Goal: Information Seeking & Learning: Learn about a topic

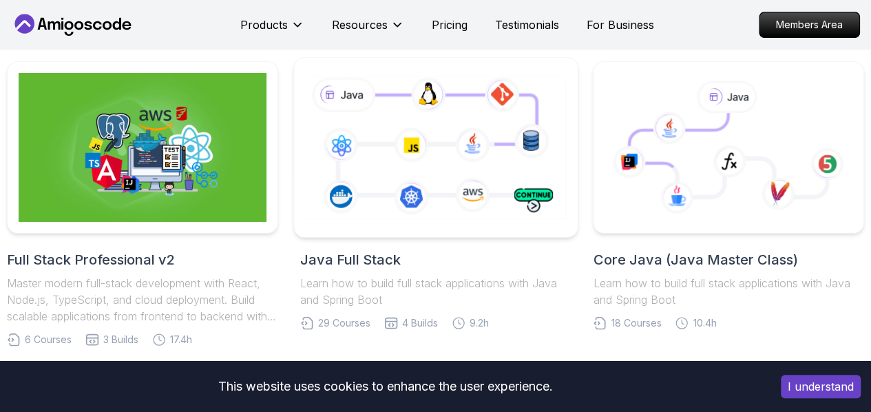
click at [435, 156] on icon at bounding box center [435, 148] width 266 height 148
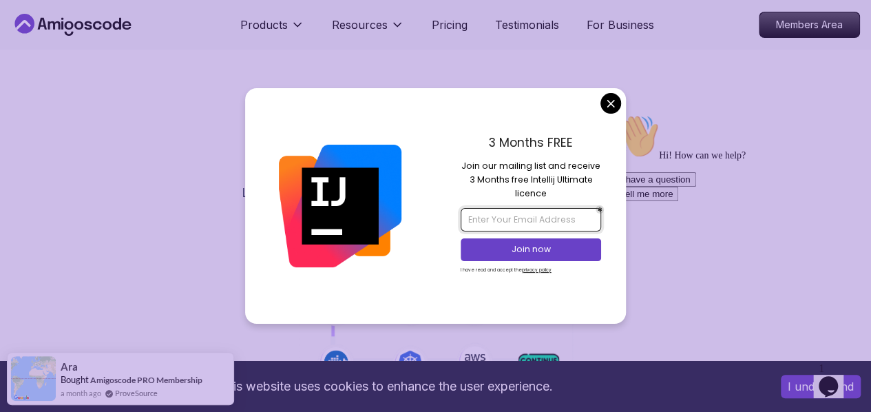
click at [512, 223] on input "email" at bounding box center [531, 219] width 141 height 23
type input "ngetichgideon6@gmail.com"
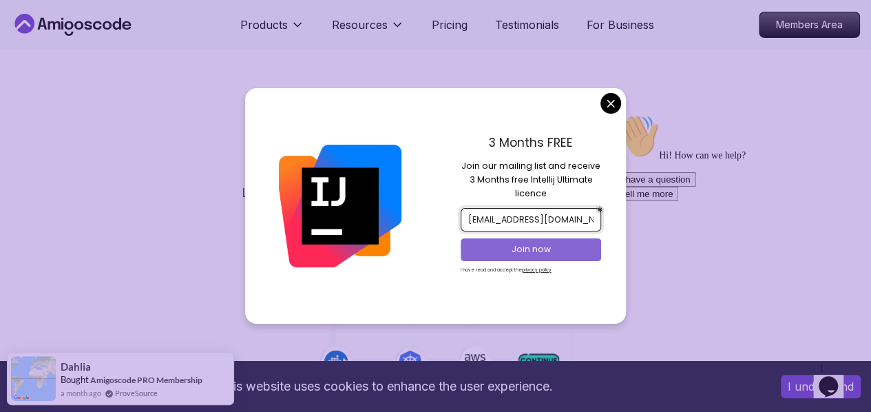
click at [563, 249] on p "Join now" at bounding box center [531, 249] width 114 height 12
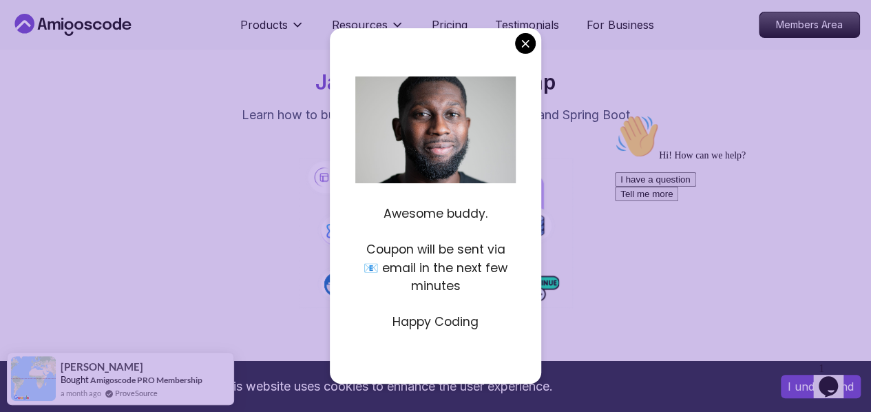
scroll to position [115, 0]
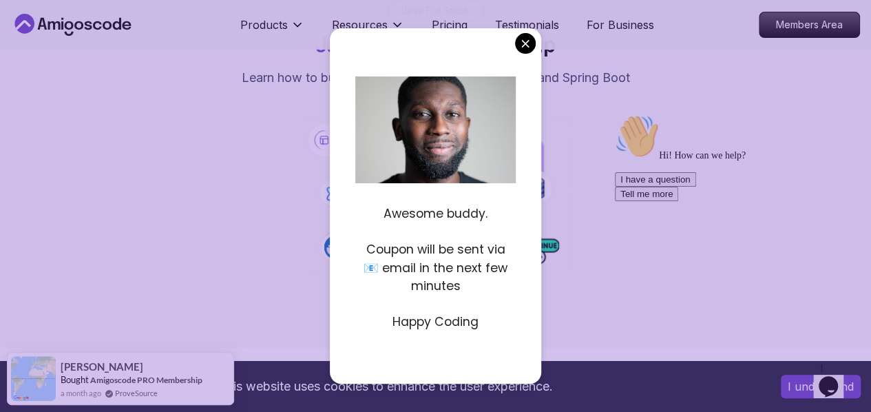
click at [526, 43] on nav "Products Resources Pricing Testimonials For Business Members Area" at bounding box center [435, 25] width 849 height 50
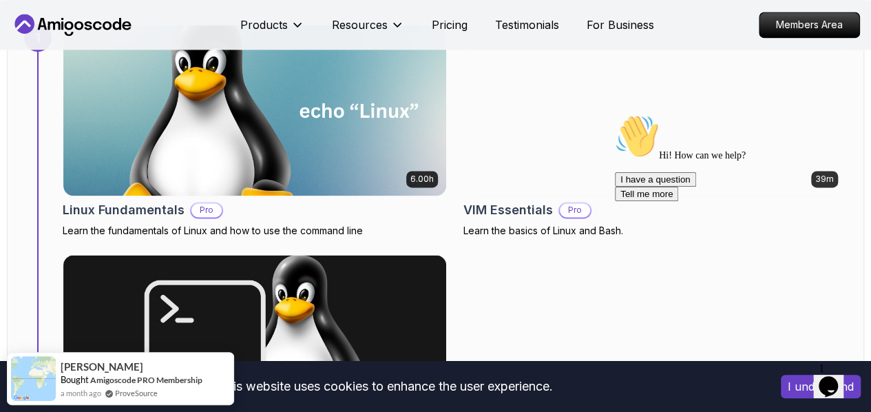
scroll to position [980, 0]
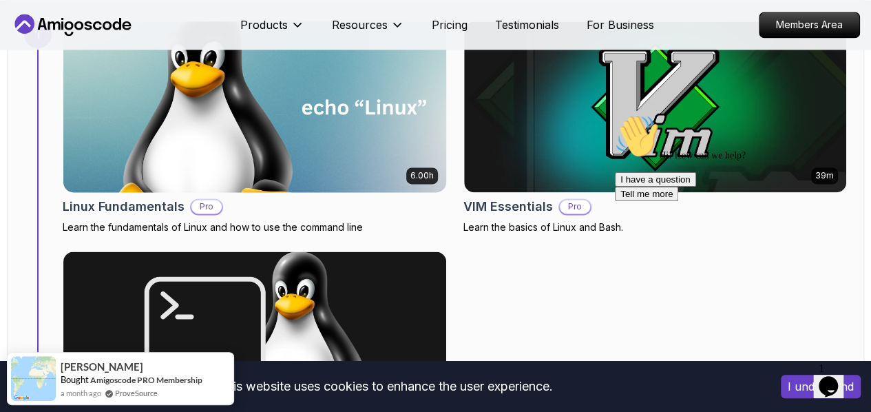
click at [145, 197] on h2 "Linux Fundamentals" at bounding box center [124, 206] width 122 height 19
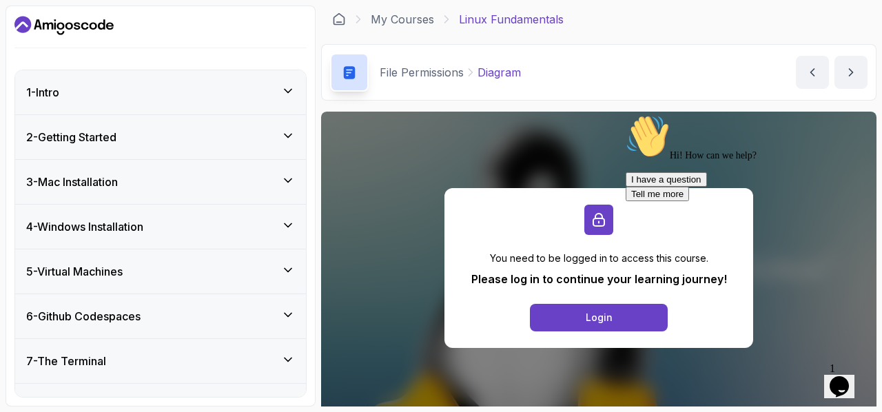
click at [634, 201] on div "I have a question Tell me more" at bounding box center [749, 186] width 248 height 29
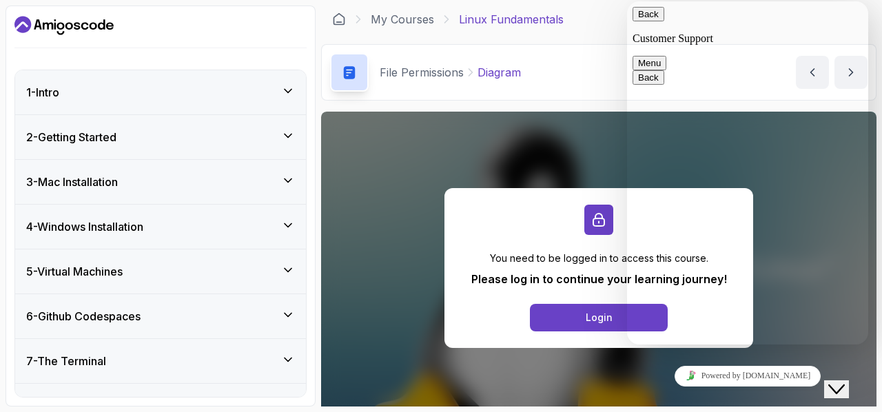
click at [508, 305] on div "You need to be logged in to access this course. Please log in to continue your …" at bounding box center [598, 268] width 309 height 160
click at [605, 317] on div "Login" at bounding box center [598, 318] width 27 height 14
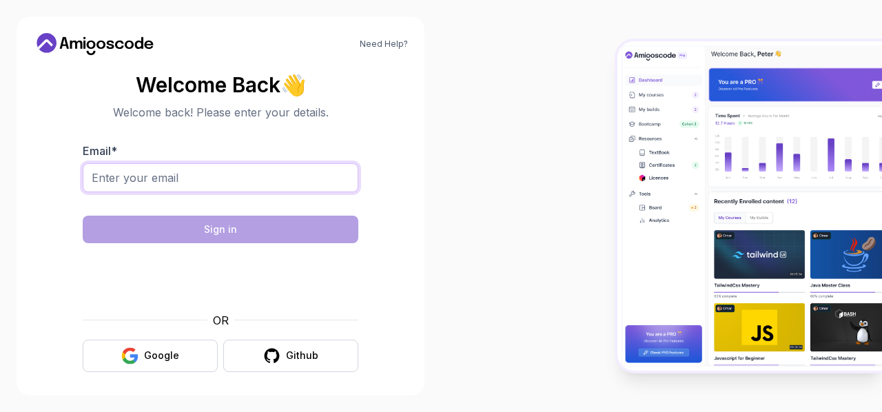
click at [152, 191] on input "Email *" at bounding box center [220, 177] width 275 height 29
click at [168, 355] on div "Google" at bounding box center [161, 356] width 35 height 14
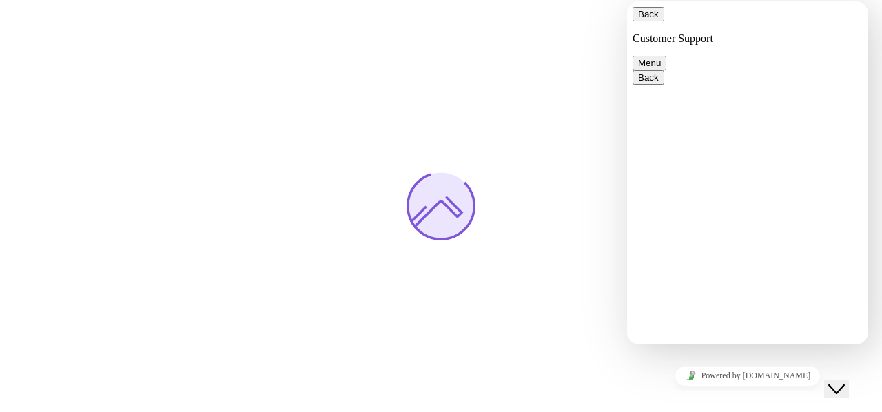
click at [666, 56] on button "Menu" at bounding box center [649, 63] width 34 height 14
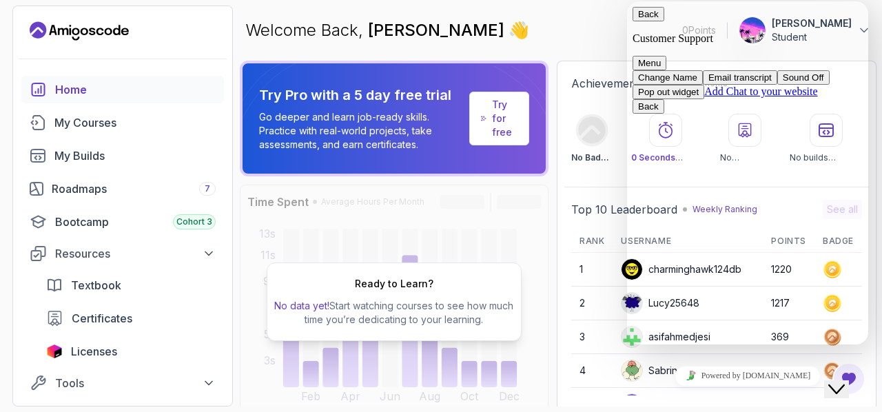
click at [704, 99] on button "Pop out widget" at bounding box center [668, 92] width 72 height 14
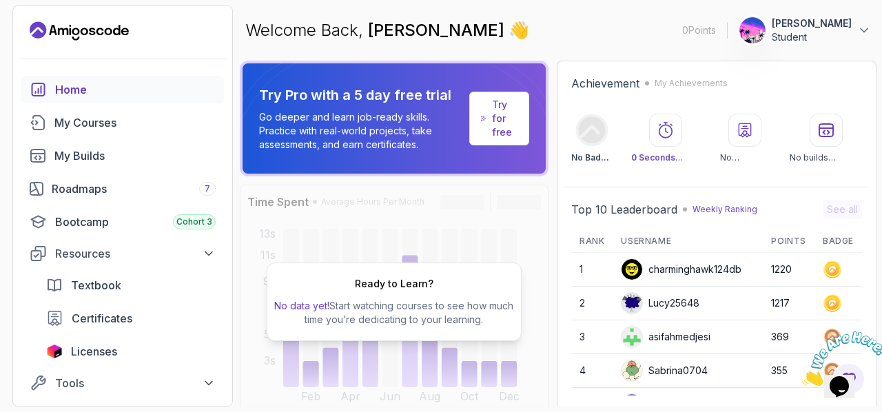
click at [94, 90] on div "Home" at bounding box center [135, 89] width 160 height 17
click at [86, 121] on div "My Courses" at bounding box center [134, 122] width 161 height 17
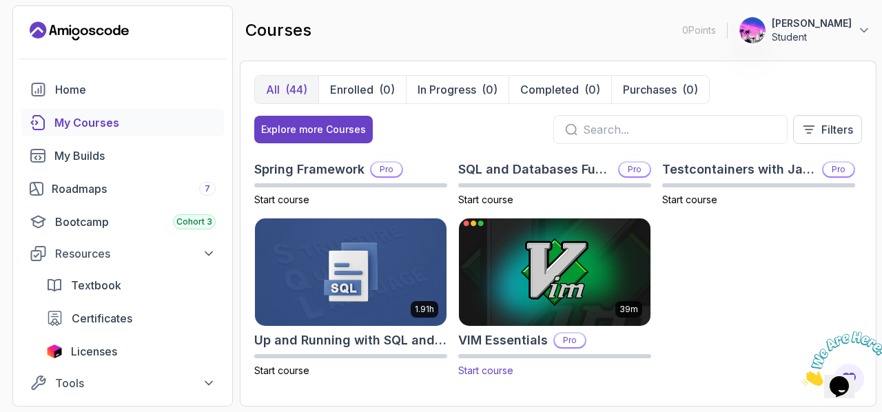
scroll to position [2324, 0]
click at [598, 127] on input "text" at bounding box center [679, 129] width 193 height 17
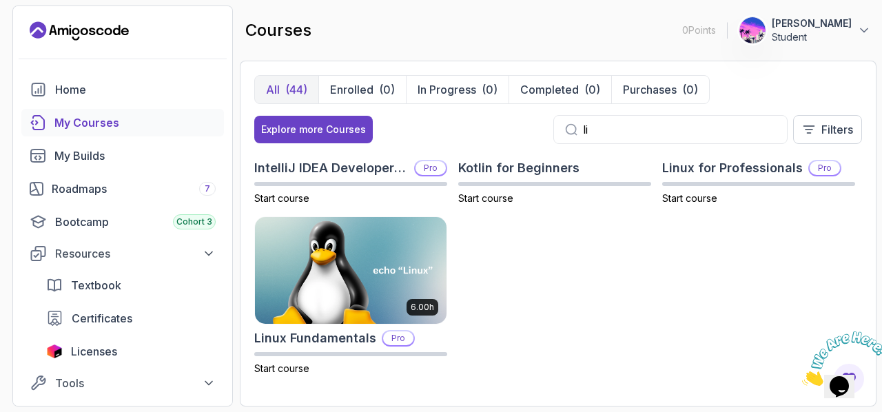
scroll to position [108, 0]
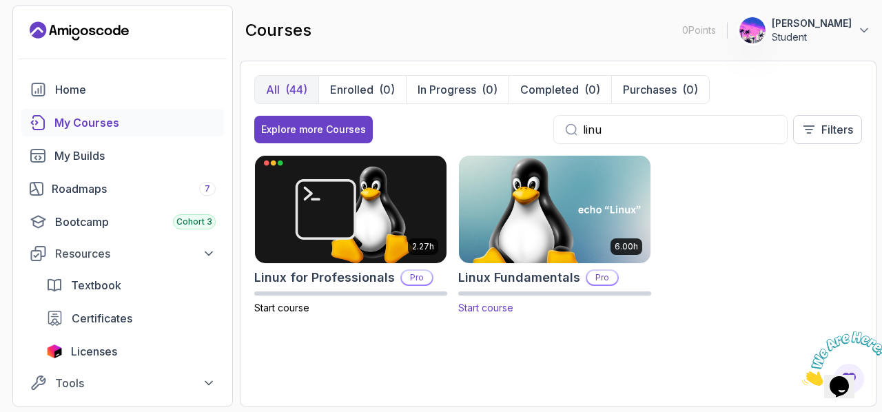
click at [533, 273] on h2 "Linux Fundamentals" at bounding box center [519, 277] width 122 height 19
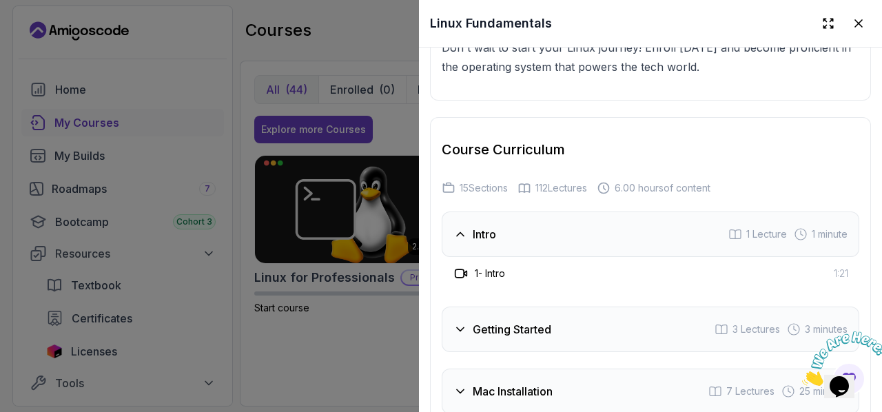
scroll to position [2353, 0]
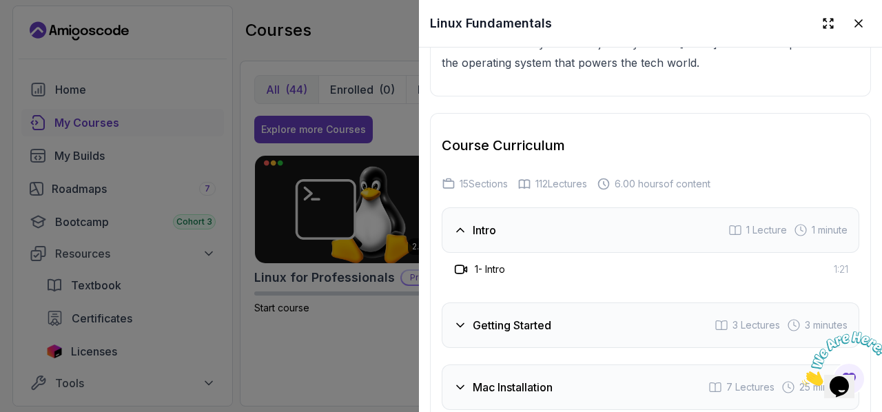
click at [621, 227] on div "Intro 1 Lecture 1 minute" at bounding box center [649, 229] width 417 height 45
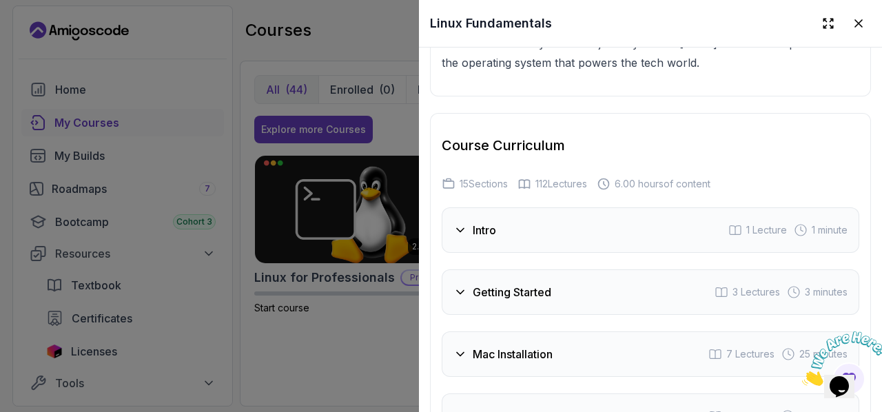
click at [574, 225] on div "Intro 1 Lecture 1 minute" at bounding box center [649, 229] width 417 height 45
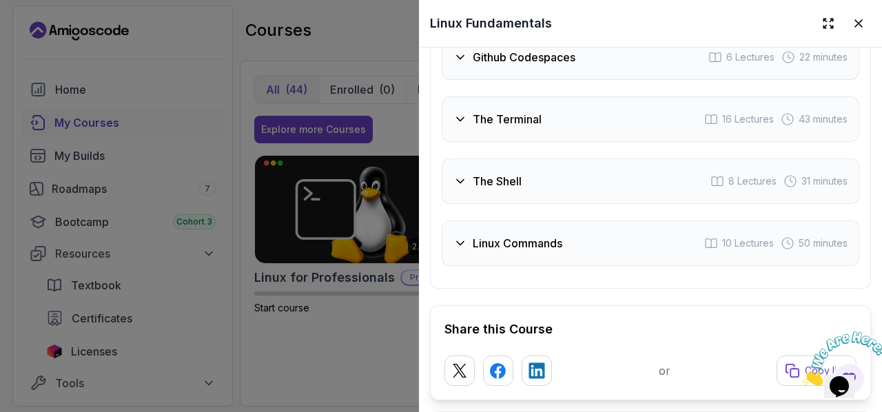
scroll to position [2869, 0]
click at [525, 110] on h3 "The Terminal" at bounding box center [506, 118] width 69 height 17
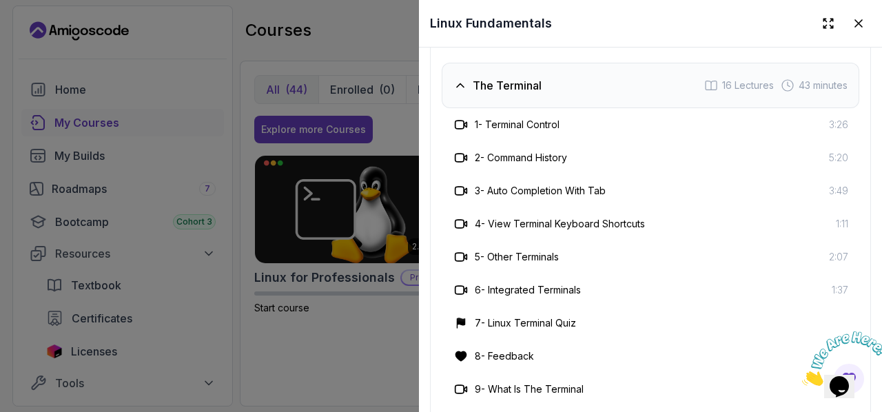
scroll to position [2836, 0]
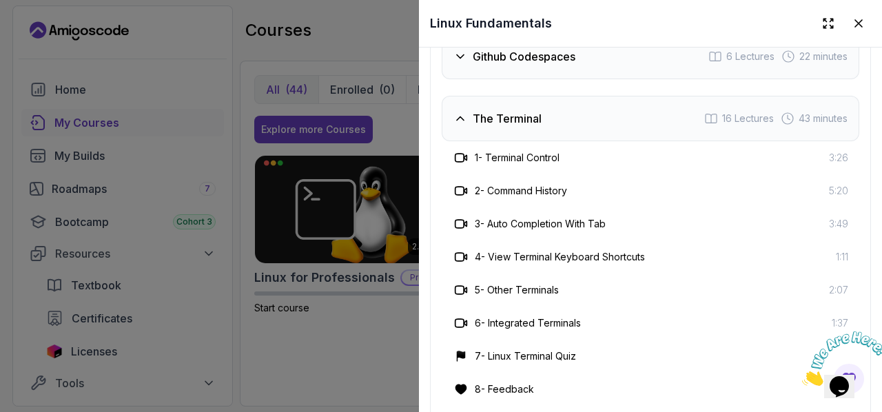
click at [528, 151] on h3 "1 - Terminal Control" at bounding box center [517, 158] width 85 height 14
click at [494, 151] on h3 "1 - Terminal Control" at bounding box center [517, 158] width 85 height 14
click at [495, 152] on h3 "1 - Terminal Control" at bounding box center [517, 158] width 85 height 14
click at [339, 360] on div at bounding box center [441, 206] width 882 height 412
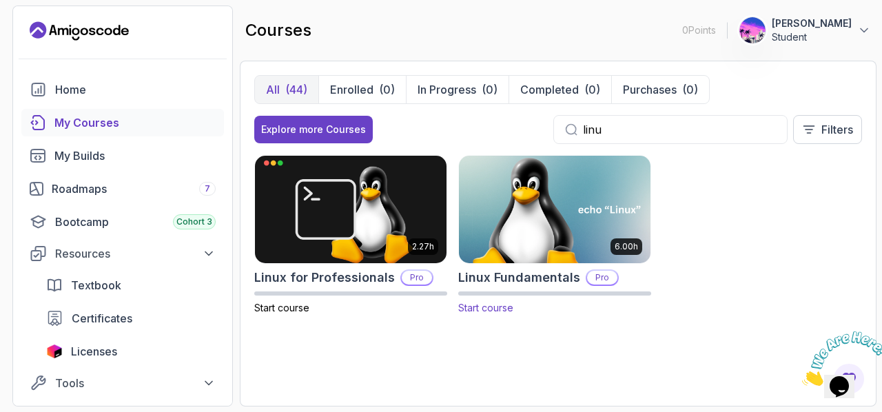
click at [492, 304] on span "Start course" at bounding box center [485, 308] width 55 height 12
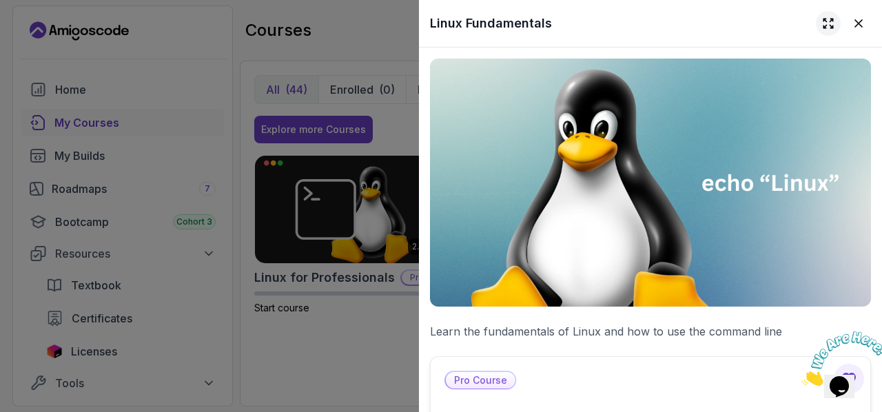
click at [823, 21] on icon at bounding box center [827, 23] width 9 height 9
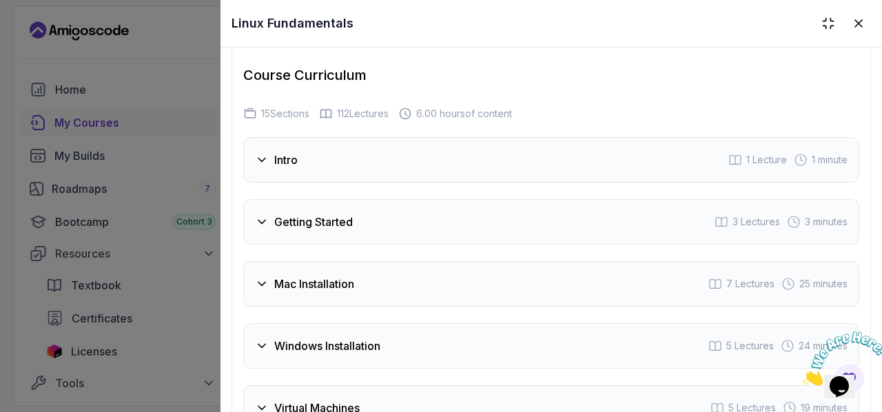
scroll to position [2163, 0]
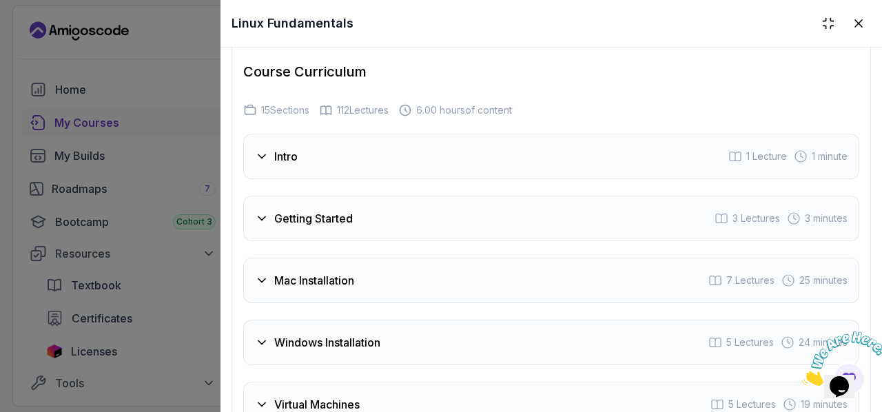
click at [277, 147] on div "Intro 1 Lecture 1 minute" at bounding box center [551, 156] width 616 height 45
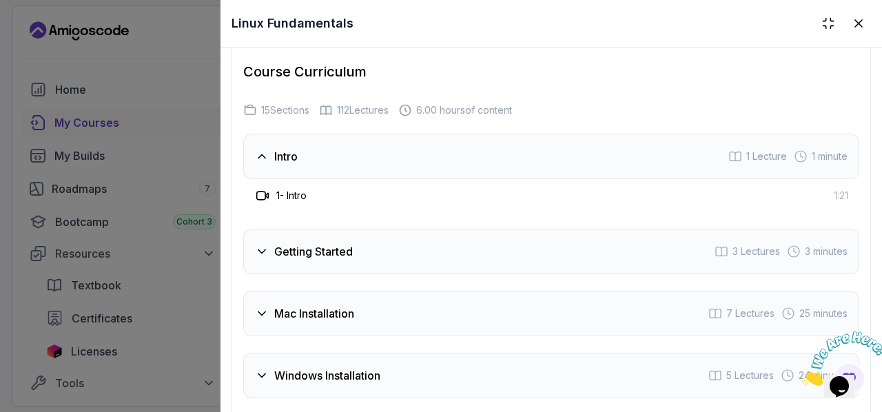
click at [277, 179] on div "Intro 1 Lecture 1 minute" at bounding box center [551, 156] width 616 height 45
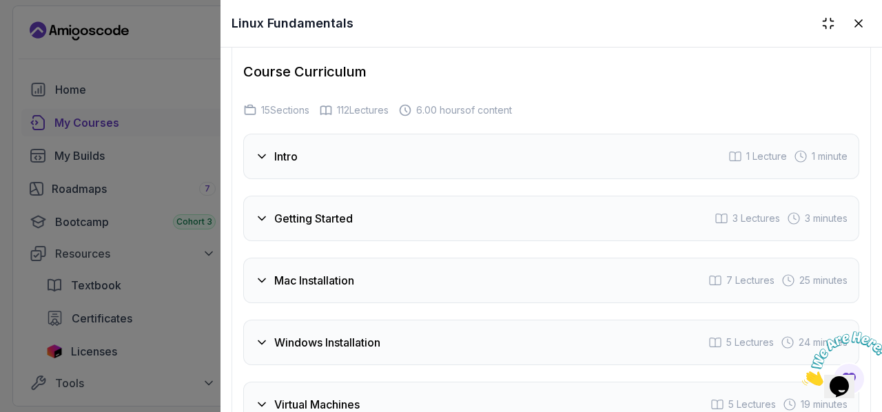
click at [281, 163] on h3 "Intro" at bounding box center [285, 156] width 23 height 17
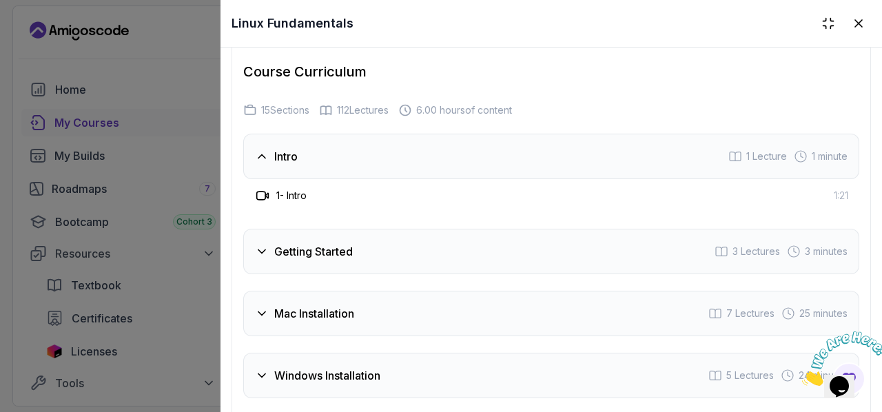
click at [265, 200] on icon at bounding box center [261, 195] width 9 height 8
click at [289, 202] on h3 "1 - Intro" at bounding box center [291, 196] width 30 height 14
click at [293, 202] on h3 "1 - Intro" at bounding box center [291, 196] width 30 height 14
click at [296, 204] on div "1 - Intro" at bounding box center [280, 195] width 52 height 17
click at [302, 202] on h3 "1 - Intro" at bounding box center [291, 196] width 30 height 14
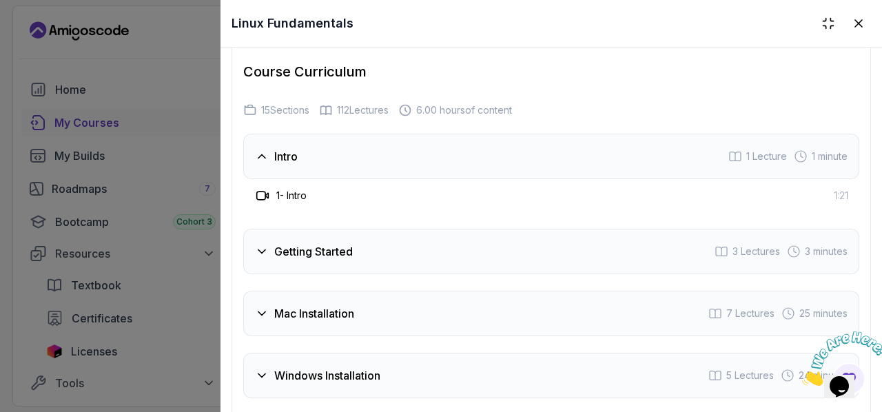
click at [852, 217] on div "Course Curriculum 15 Sections 112 Lectures 6.00 hours of content Intro 1 Lectur…" at bounding box center [550, 384] width 639 height 691
click at [281, 200] on h3 "1 - Intro" at bounding box center [291, 196] width 30 height 14
click at [263, 202] on icon at bounding box center [263, 196] width 14 height 14
click at [262, 202] on icon at bounding box center [263, 196] width 14 height 14
click at [72, 129] on div at bounding box center [441, 206] width 882 height 412
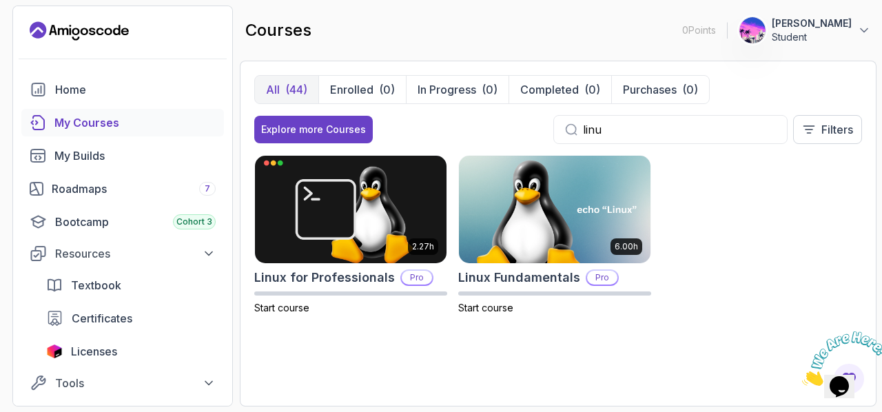
click at [68, 123] on div "My Courses" at bounding box center [134, 122] width 161 height 17
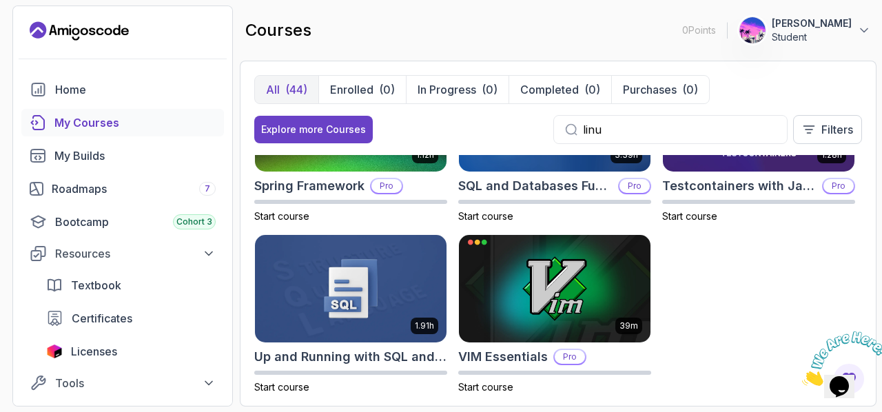
scroll to position [2324, 0]
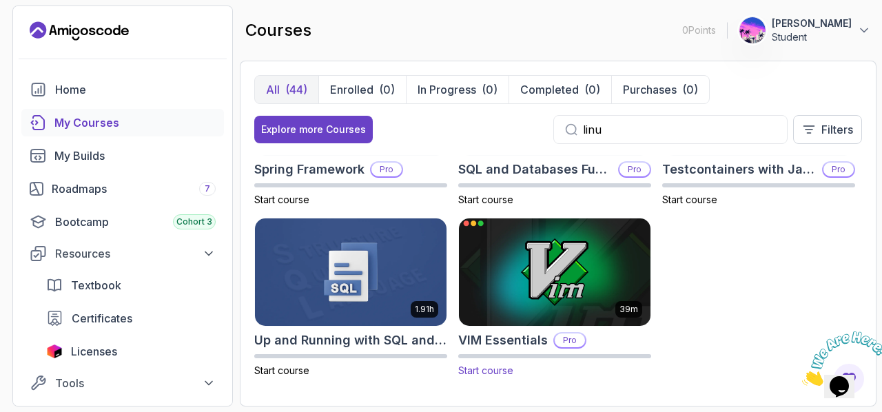
click at [500, 366] on span "Start course" at bounding box center [485, 370] width 55 height 12
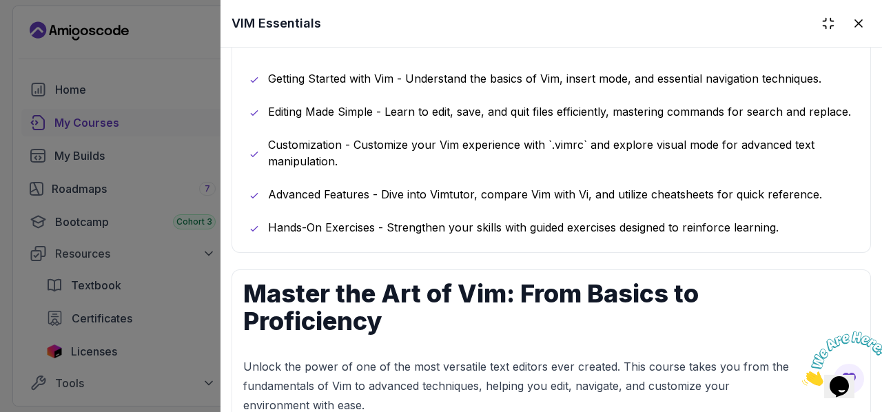
scroll to position [720, 0]
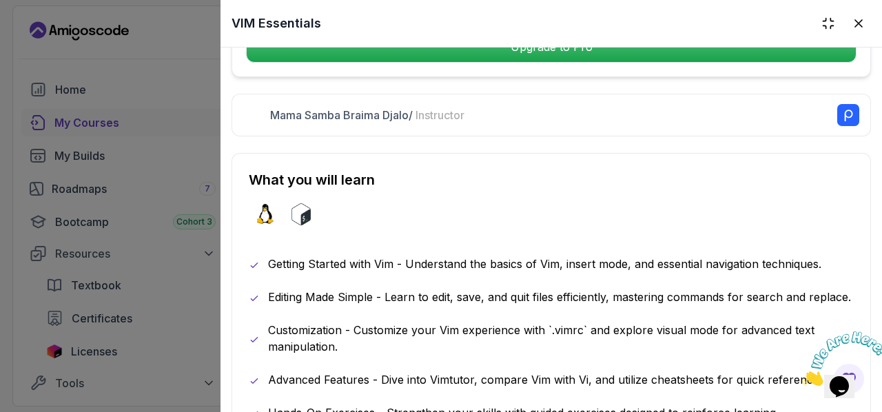
click at [170, 28] on div at bounding box center [441, 206] width 882 height 412
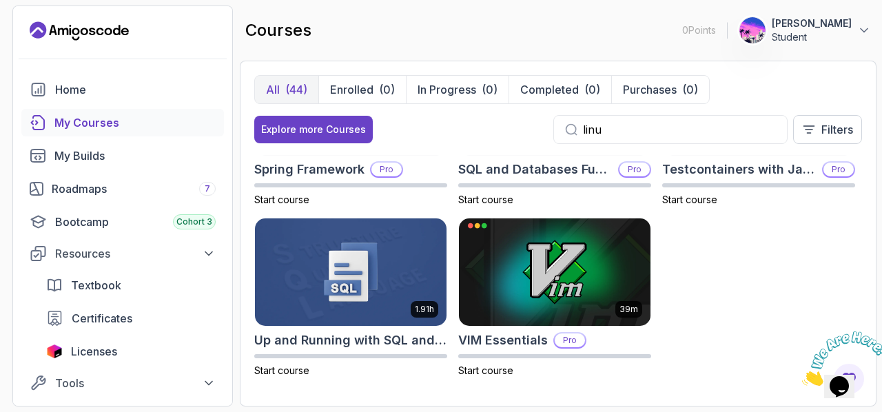
click at [618, 125] on input "linu" at bounding box center [679, 129] width 193 height 17
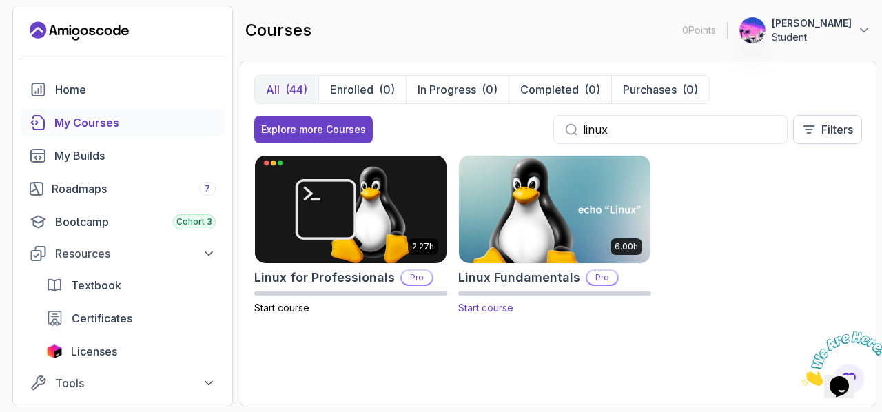
type input "linux"
click at [543, 214] on img at bounding box center [554, 209] width 201 height 112
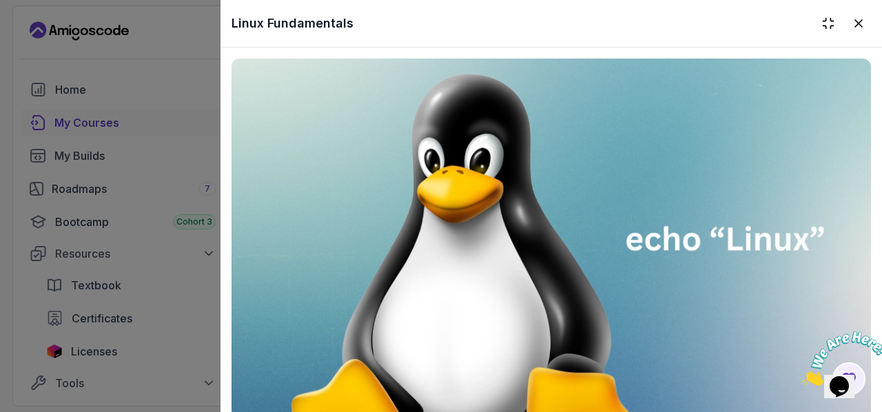
scroll to position [275, 0]
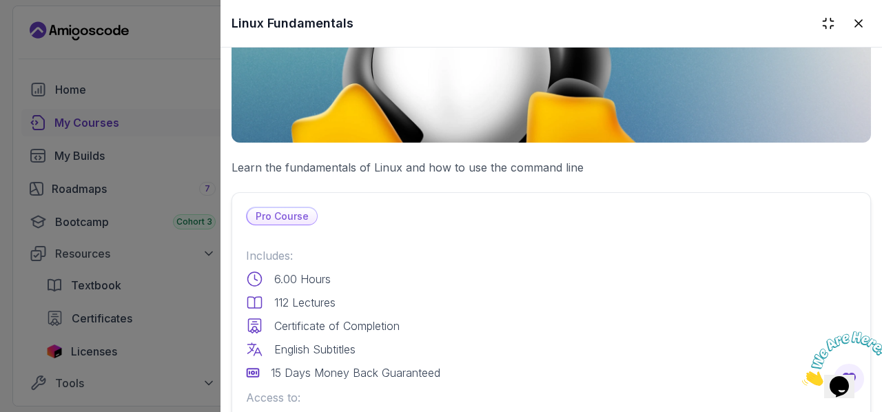
click at [278, 211] on p "Pro Course" at bounding box center [282, 216] width 70 height 17
click at [293, 271] on p "6.00 Hours" at bounding box center [302, 279] width 56 height 17
click at [291, 271] on p "6.00 Hours" at bounding box center [302, 279] width 56 height 17
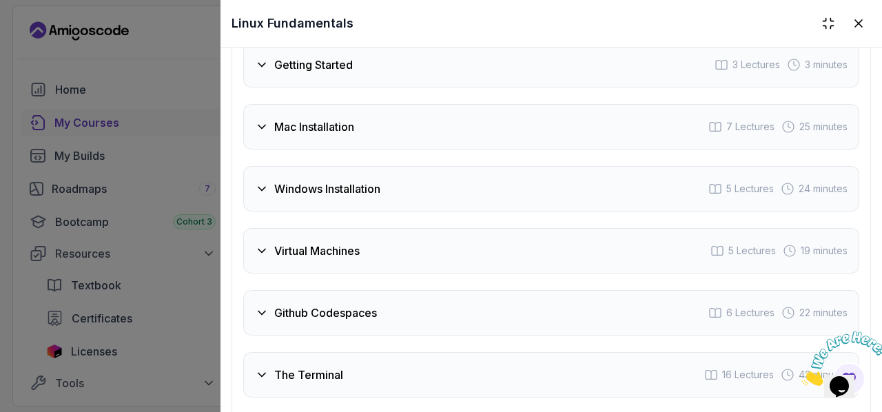
scroll to position [2351, 0]
click at [275, 72] on h3 "Getting Started" at bounding box center [313, 64] width 79 height 17
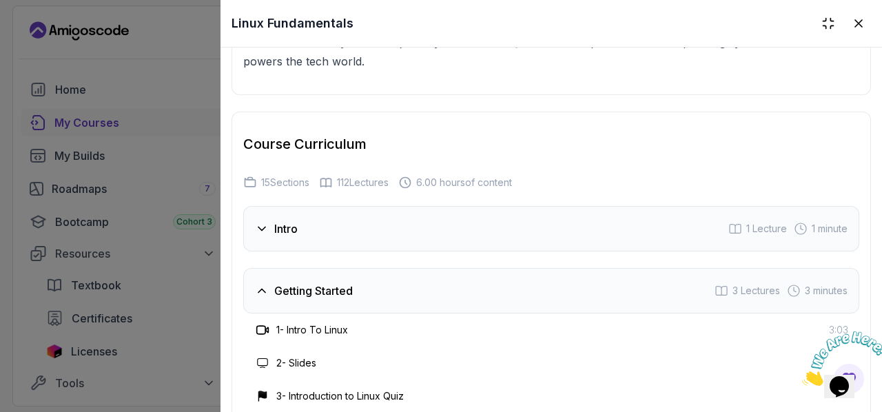
scroll to position [2083, 0]
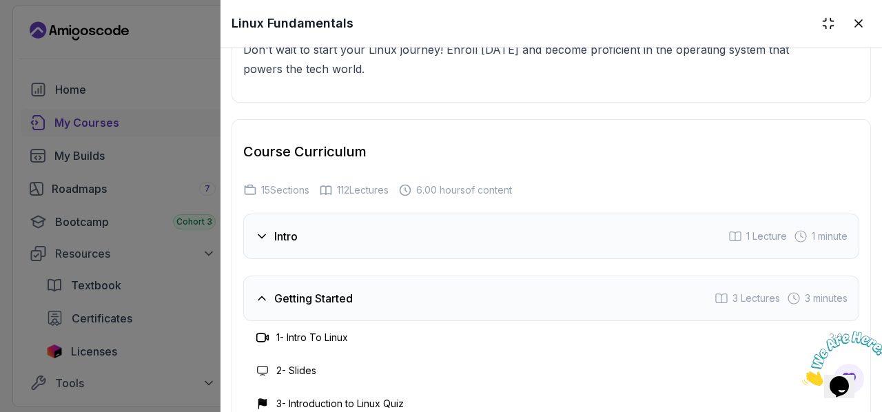
click at [134, 66] on div at bounding box center [441, 206] width 882 height 412
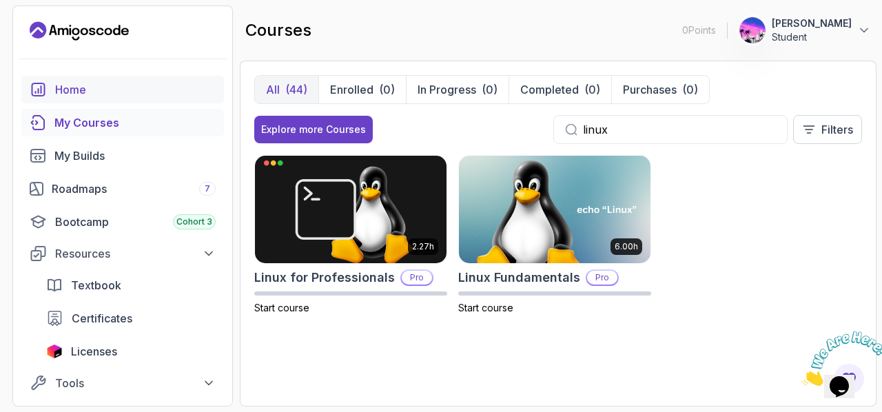
click at [96, 92] on div "Home" at bounding box center [135, 89] width 160 height 17
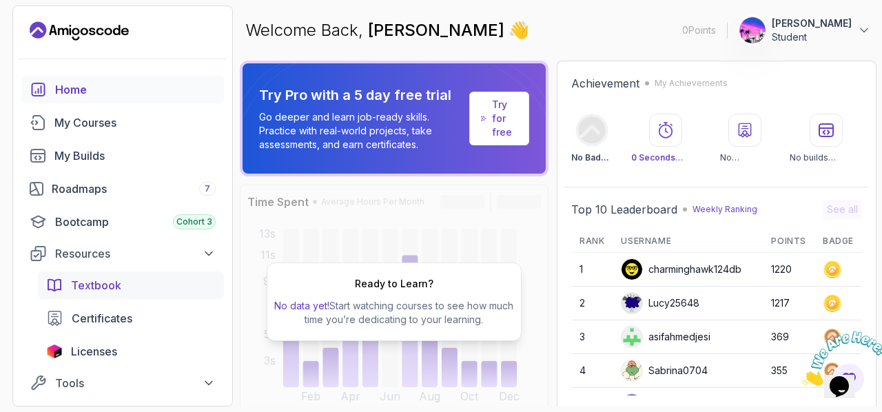
click at [88, 290] on span "Textbook" at bounding box center [96, 285] width 50 height 17
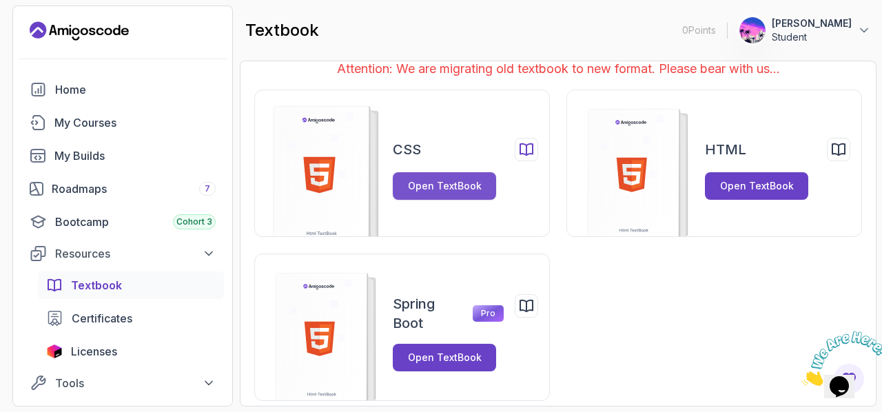
scroll to position [23, 0]
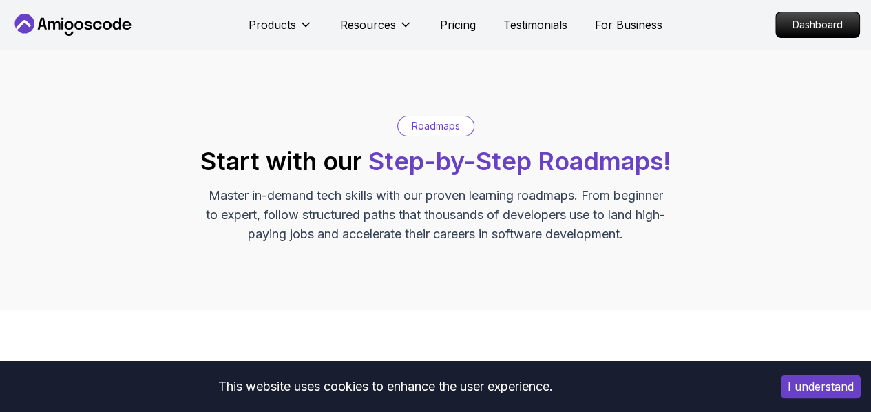
click at [503, 164] on span "Step-by-Step Roadmaps!" at bounding box center [519, 161] width 303 height 30
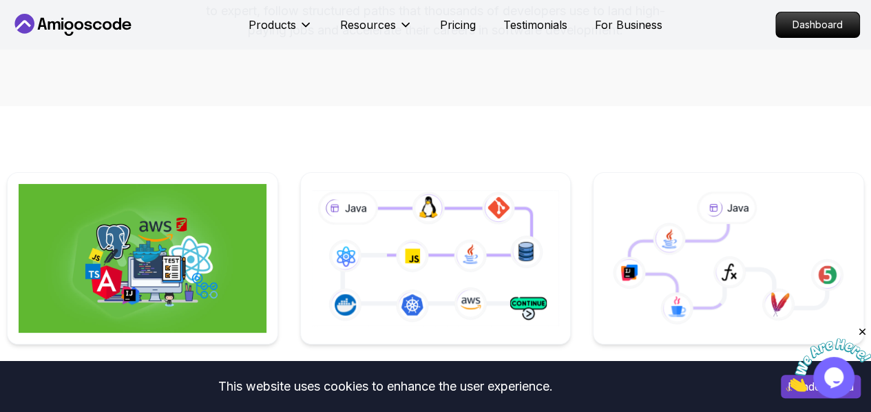
scroll to position [347, 0]
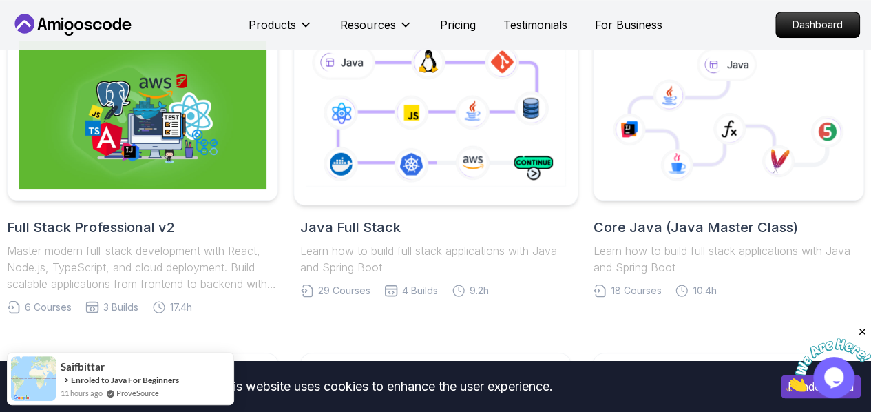
click at [492, 184] on icon at bounding box center [435, 115] width 266 height 148
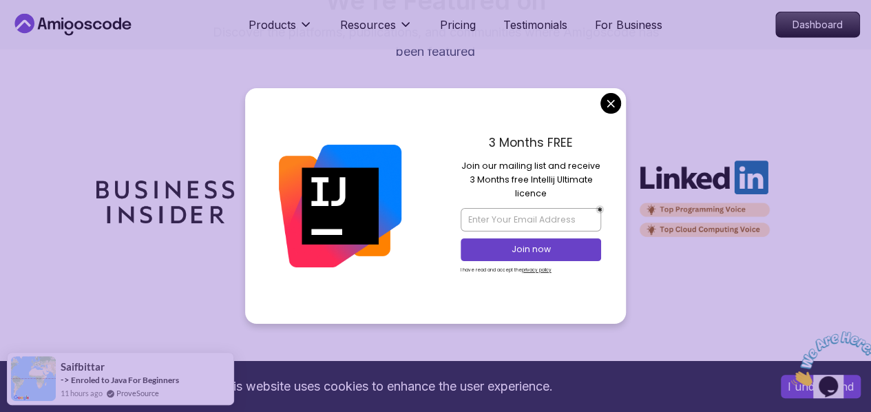
scroll to position [3306, 0]
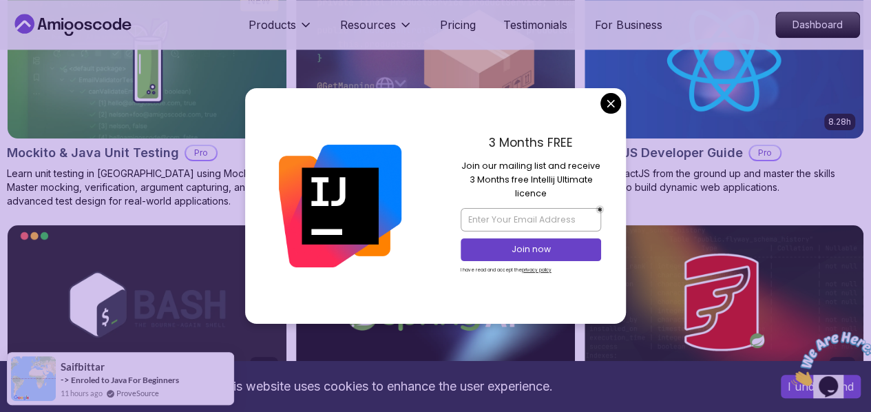
click at [614, 103] on body "This website uses cookies to enhance the user experience. I understand Products…" at bounding box center [435, 360] width 871 height 7332
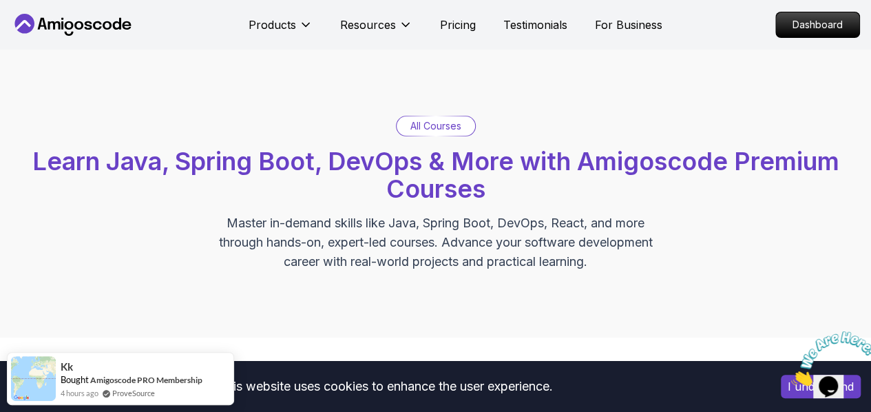
scroll to position [275, 0]
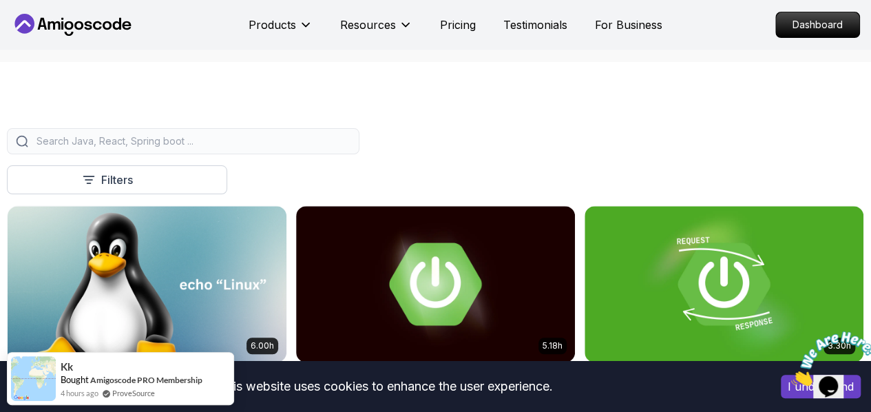
click at [302, 146] on input "search" at bounding box center [192, 141] width 317 height 14
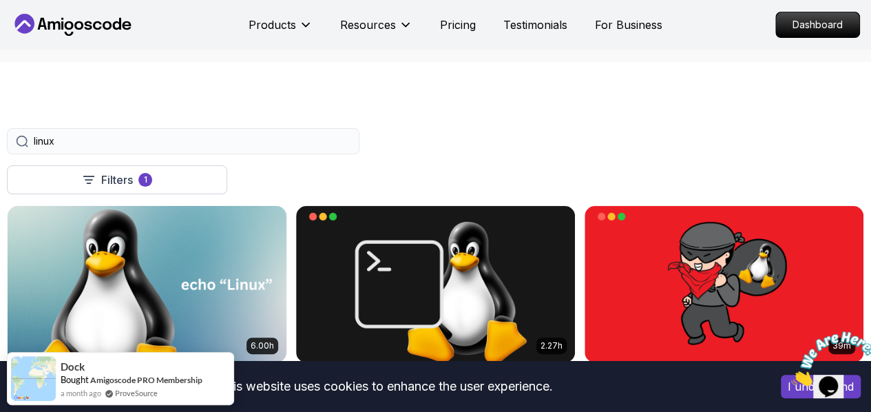
type input "linux"
click at [293, 260] on img at bounding box center [147, 284] width 293 height 164
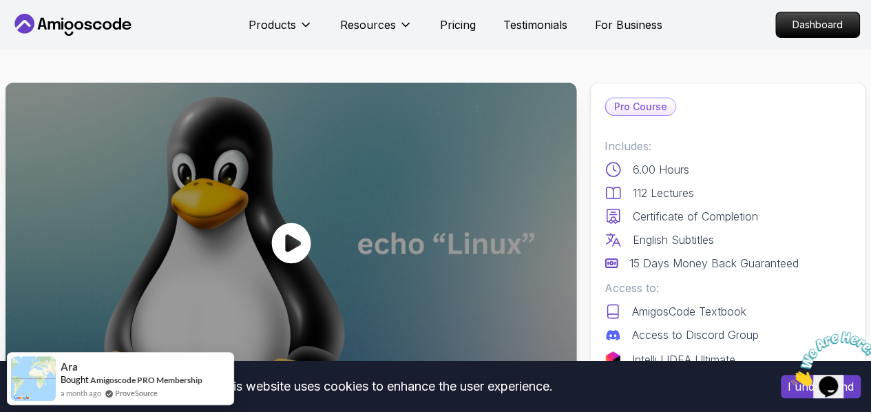
click at [287, 242] on icon at bounding box center [291, 242] width 41 height 41
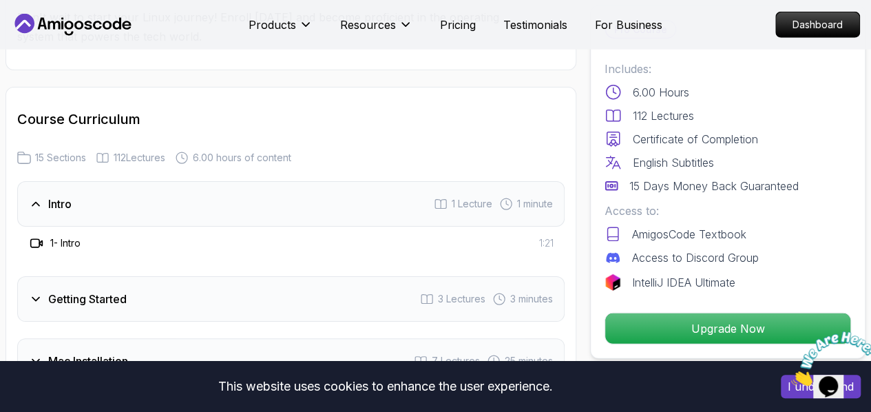
scroll to position [1818, 0]
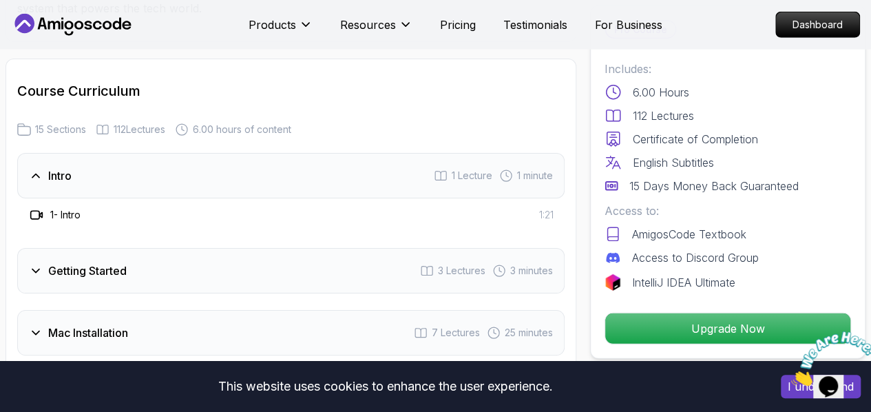
click at [88, 269] on h3 "Getting Started" at bounding box center [87, 270] width 79 height 17
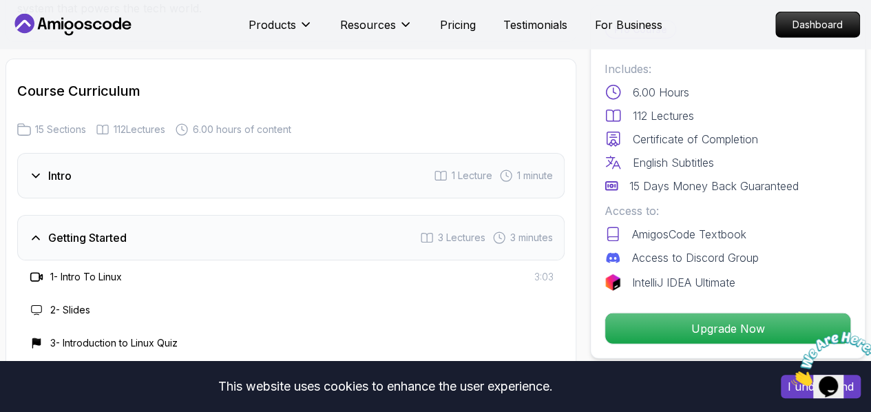
click at [39, 273] on icon at bounding box center [35, 277] width 9 height 8
click at [80, 273] on h3 "1 - Intro To Linux" at bounding box center [86, 277] width 72 height 14
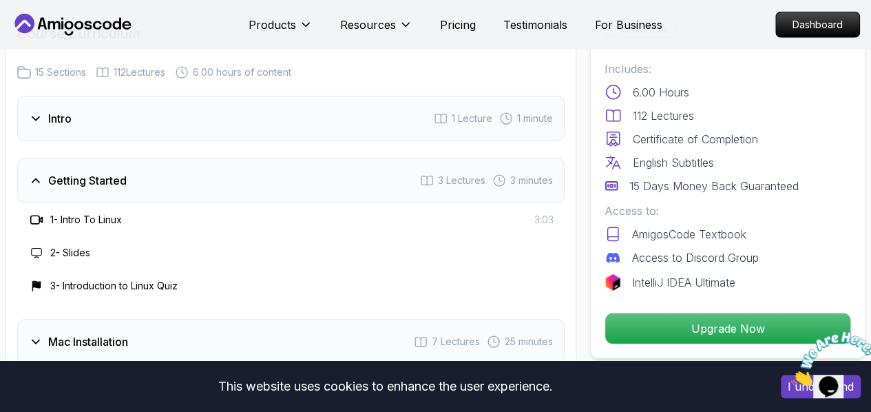
scroll to position [1882, 0]
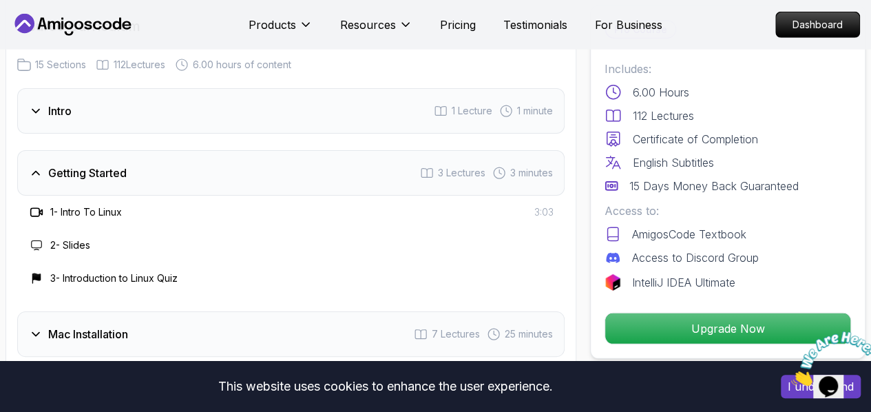
click at [32, 233] on div "2 - Slides" at bounding box center [291, 245] width 548 height 33
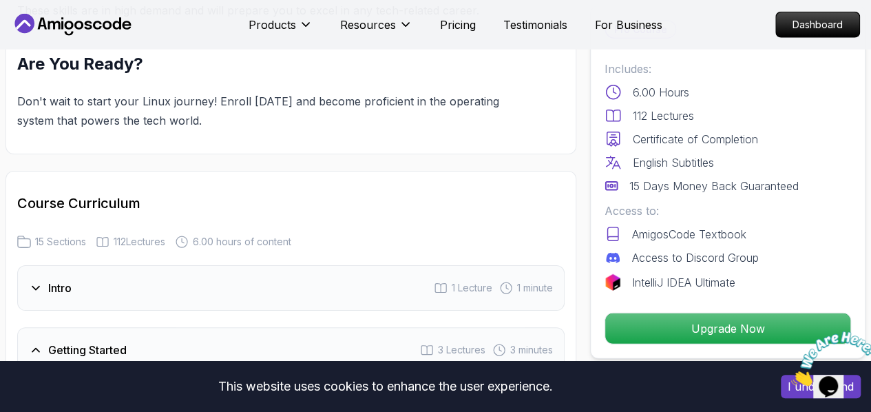
scroll to position [1741, 0]
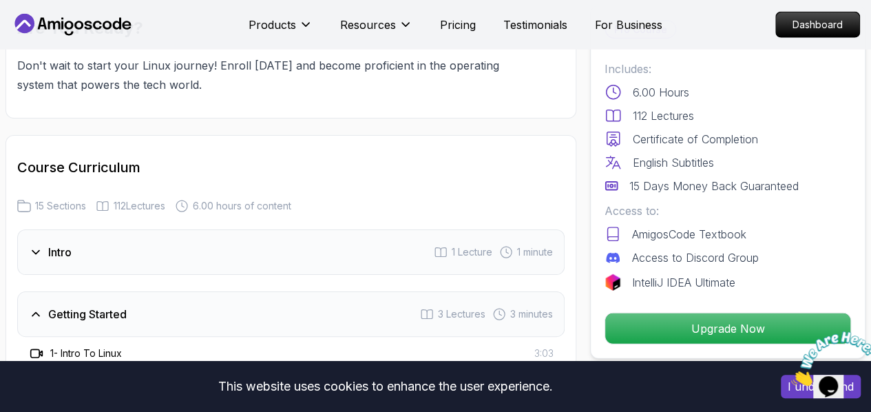
click at [52, 245] on h3 "Intro" at bounding box center [59, 252] width 23 height 17
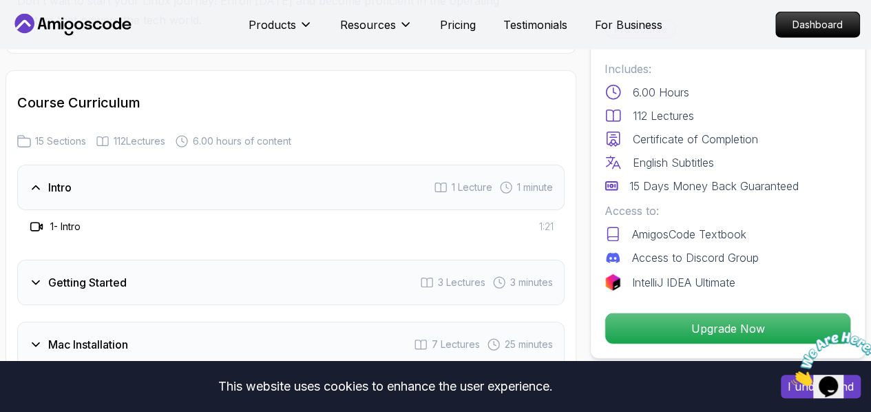
scroll to position [1809, 0]
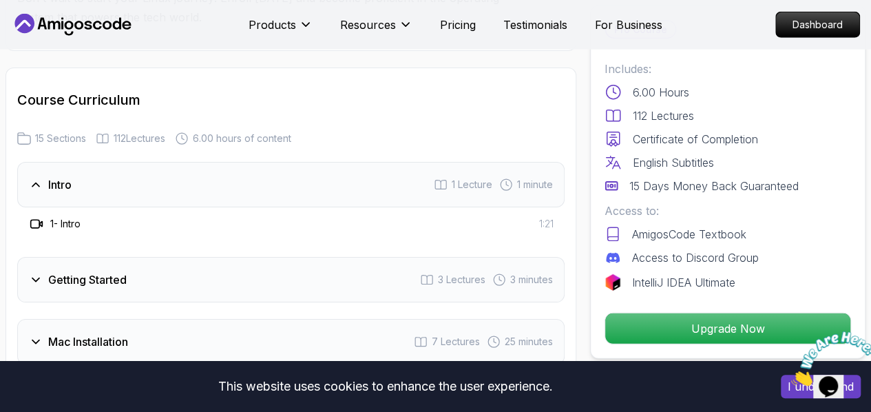
click at [35, 222] on icon at bounding box center [37, 224] width 14 height 14
click at [63, 225] on h3 "1 - Intro" at bounding box center [65, 224] width 30 height 14
click at [81, 227] on h3 "1 - Intro" at bounding box center [65, 224] width 30 height 14
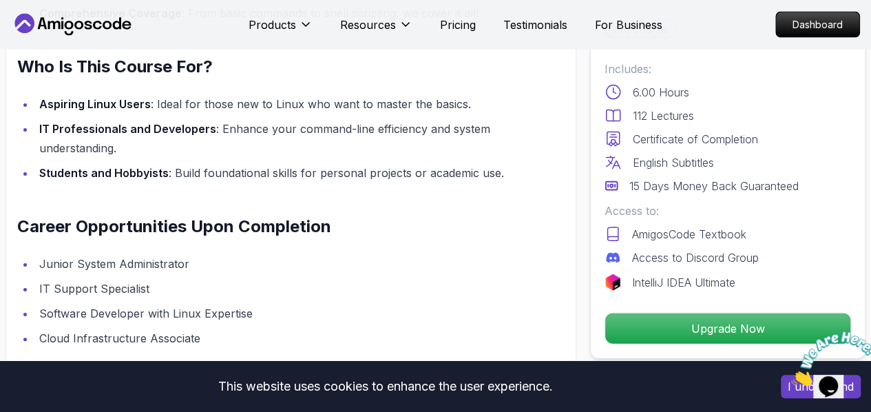
scroll to position [1349, 0]
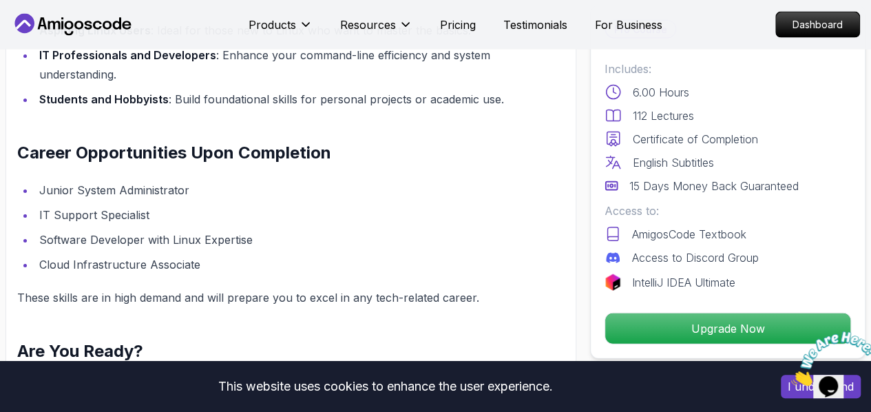
click at [28, 252] on ul "Junior System Administrator IT Support Specialist Software Developer with Linux…" at bounding box center [263, 227] width 493 height 94
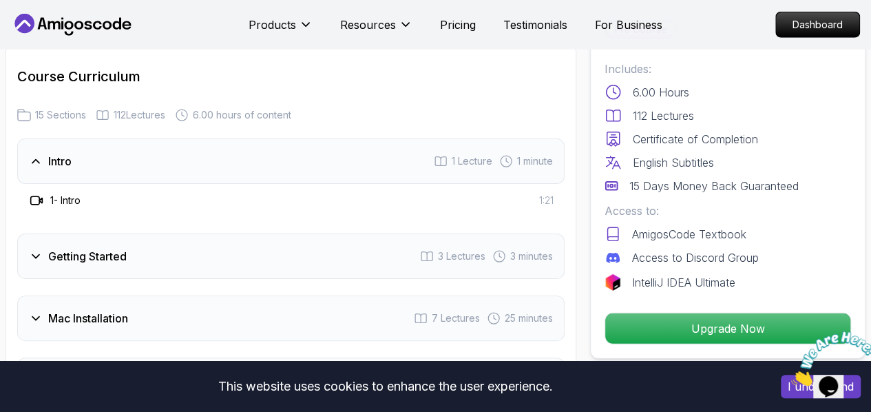
scroll to position [1836, 0]
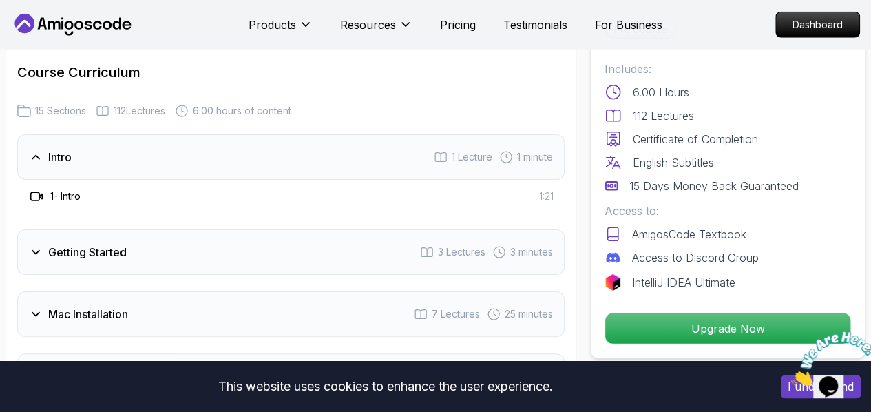
click at [123, 249] on h3 "Getting Started" at bounding box center [87, 252] width 79 height 17
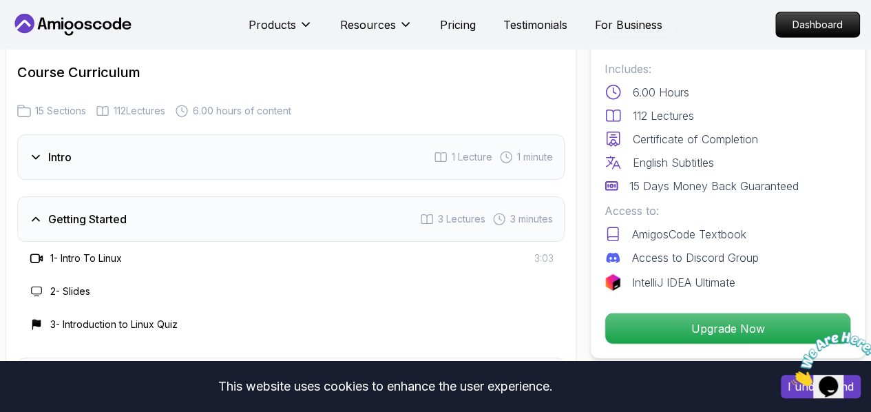
click at [78, 253] on h3 "1 - Intro To Linux" at bounding box center [86, 258] width 72 height 14
click at [60, 293] on h3 "2 - Slides" at bounding box center [70, 291] width 40 height 14
click at [61, 291] on h3 "2 - Slides" at bounding box center [70, 291] width 40 height 14
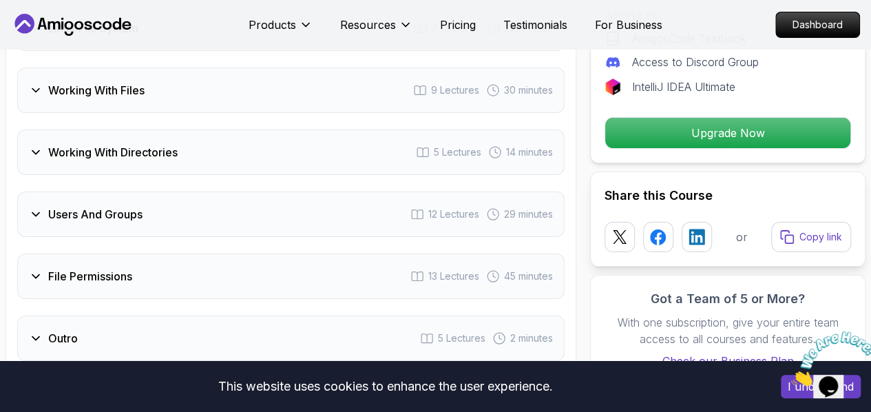
scroll to position [2620, 0]
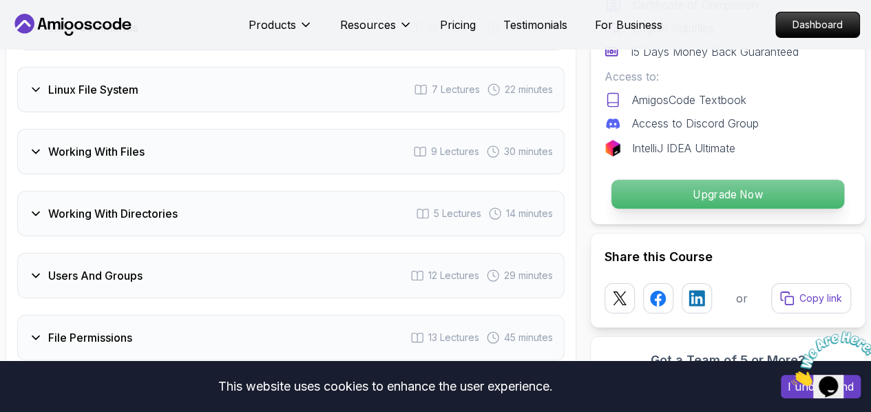
drag, startPoint x: 708, startPoint y: 173, endPoint x: 695, endPoint y: 184, distance: 17.1
click at [695, 184] on p "Upgrade Now" at bounding box center [728, 194] width 233 height 29
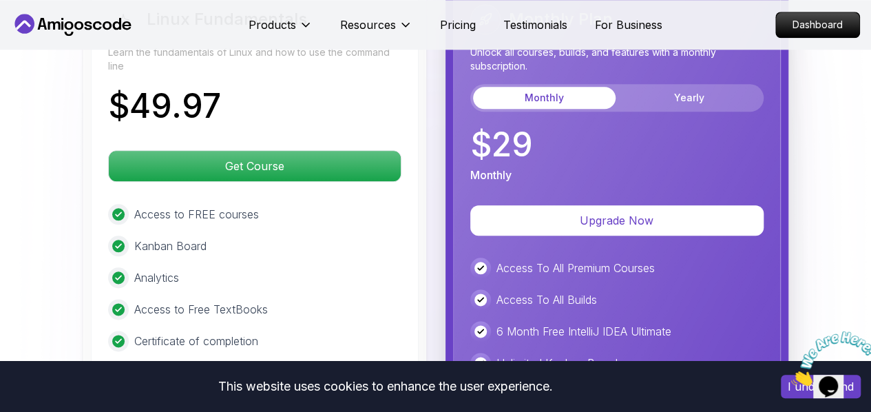
scroll to position [3312, 0]
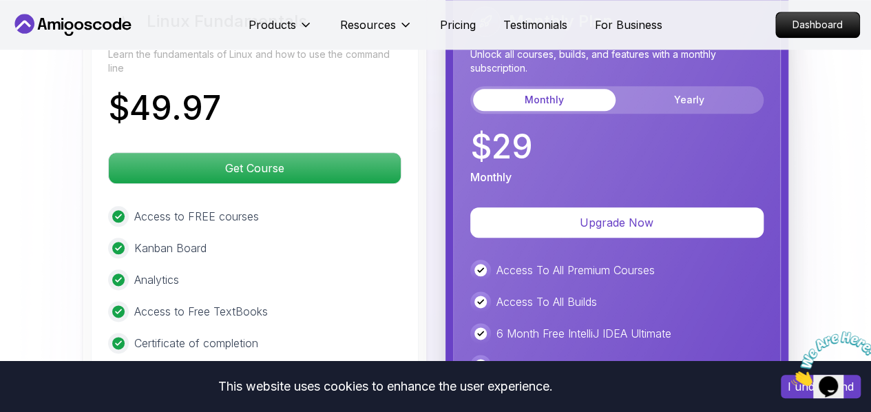
click at [72, 286] on div "Linux Fundamentals Learn the fundamentals of Linux and how to use the command l…" at bounding box center [435, 285] width 857 height 609
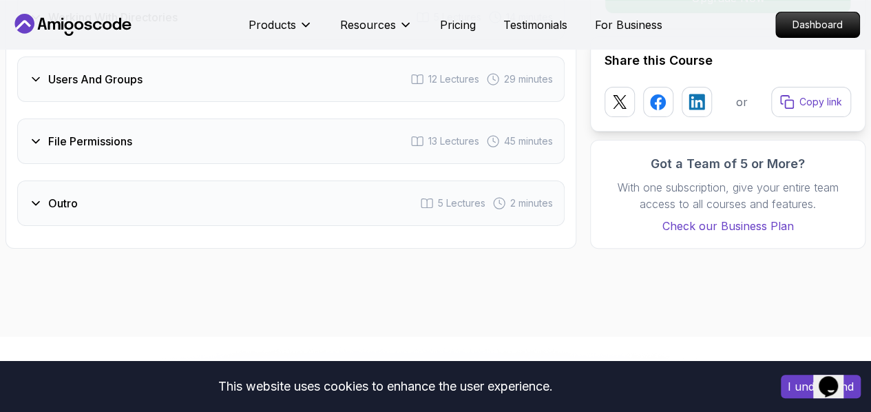
scroll to position [2761, 0]
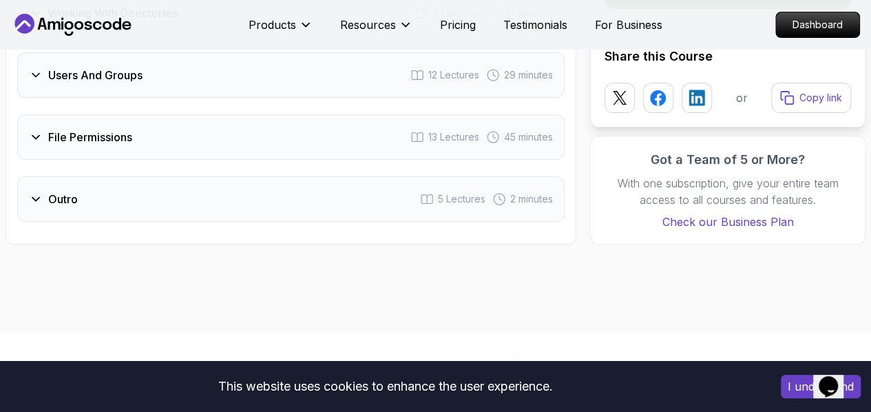
click at [51, 194] on h3 "Outro" at bounding box center [63, 199] width 30 height 17
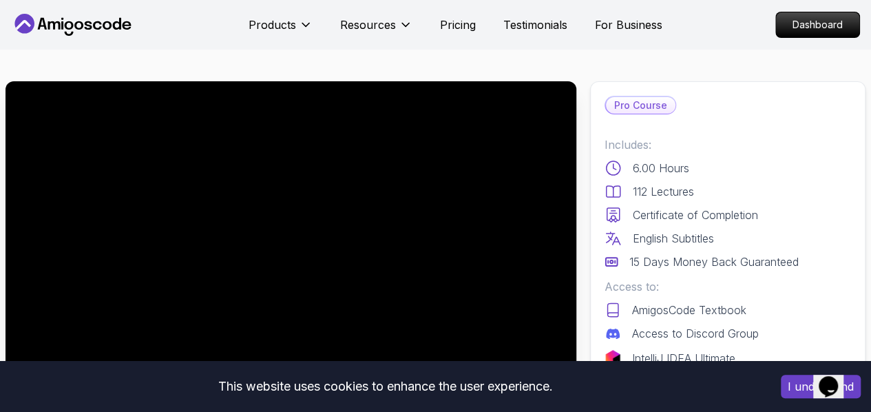
scroll to position [0, 0]
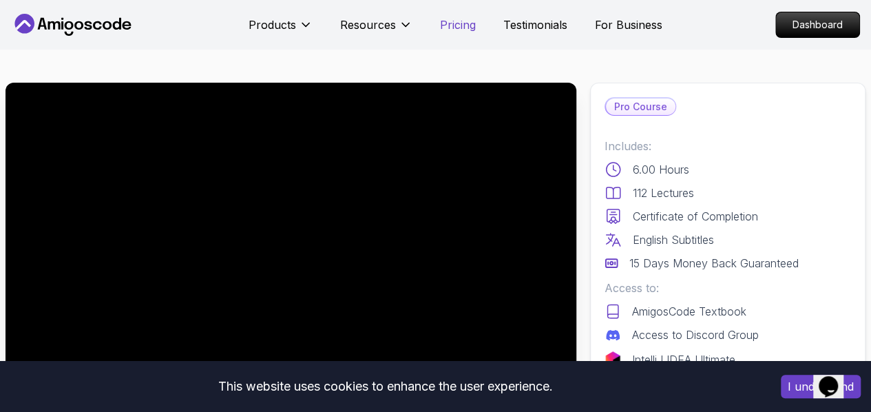
click at [465, 19] on p "Pricing" at bounding box center [458, 25] width 36 height 17
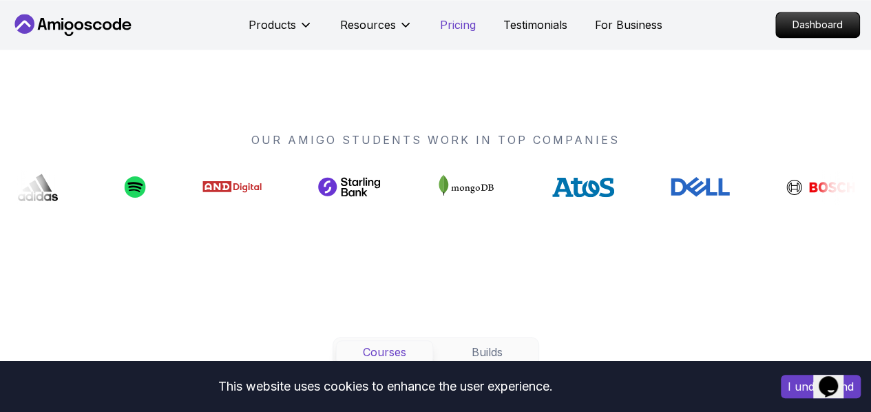
scroll to position [997, 0]
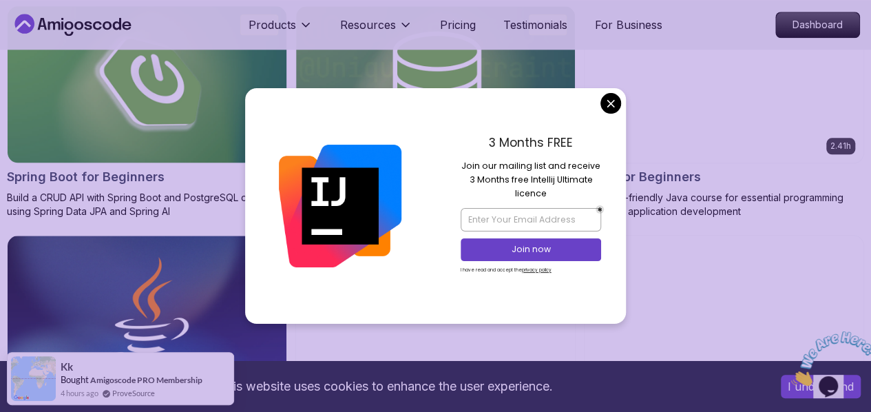
scroll to position [712, 0]
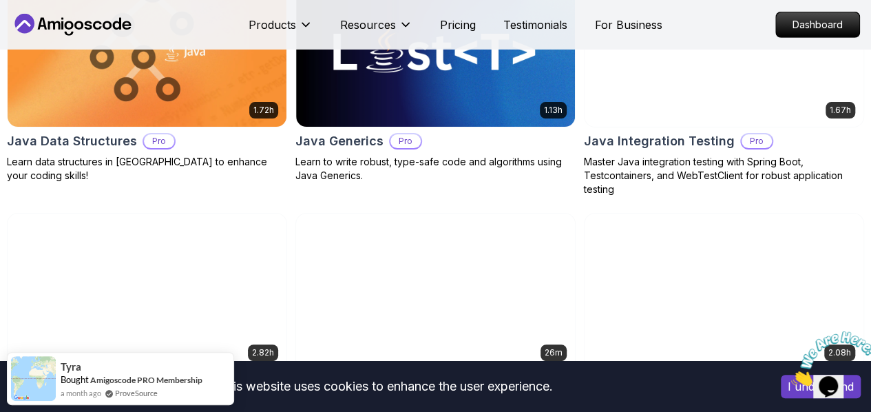
scroll to position [2145, 0]
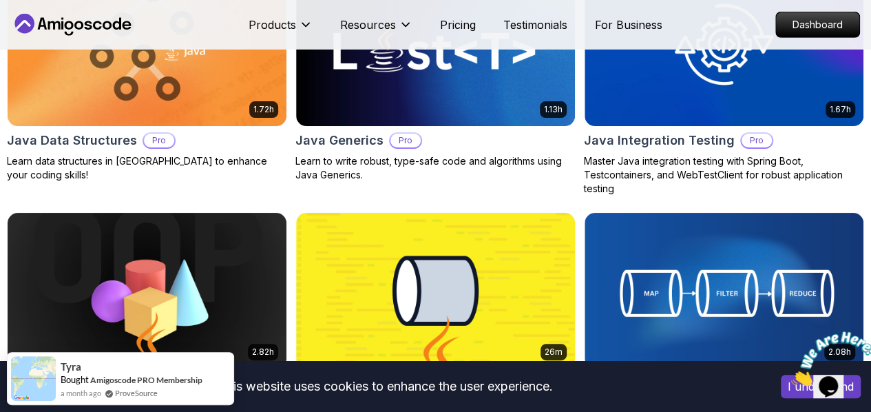
click at [791, 376] on icon "Close" at bounding box center [791, 382] width 0 height 12
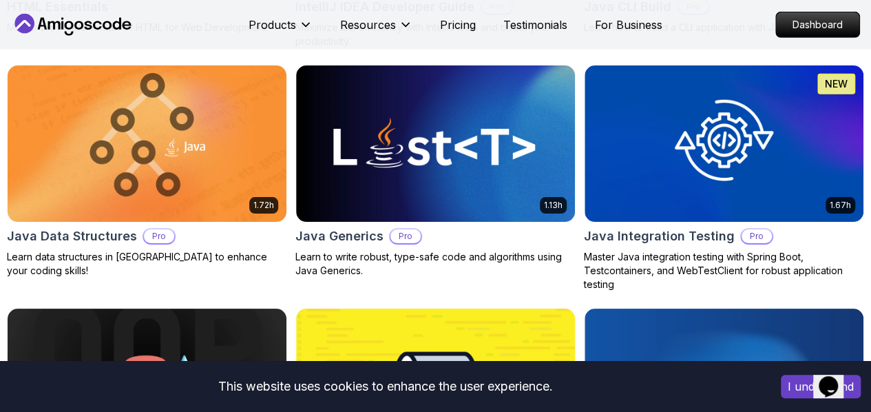
scroll to position [2019, 0]
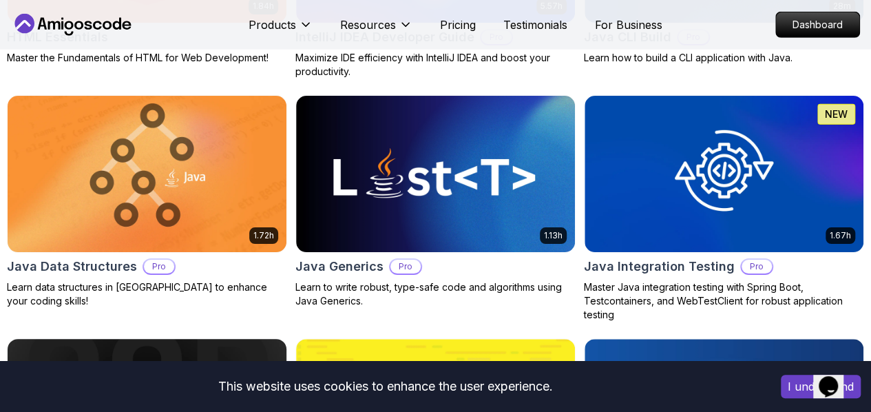
click at [269, 335] on img at bounding box center [147, 417] width 293 height 164
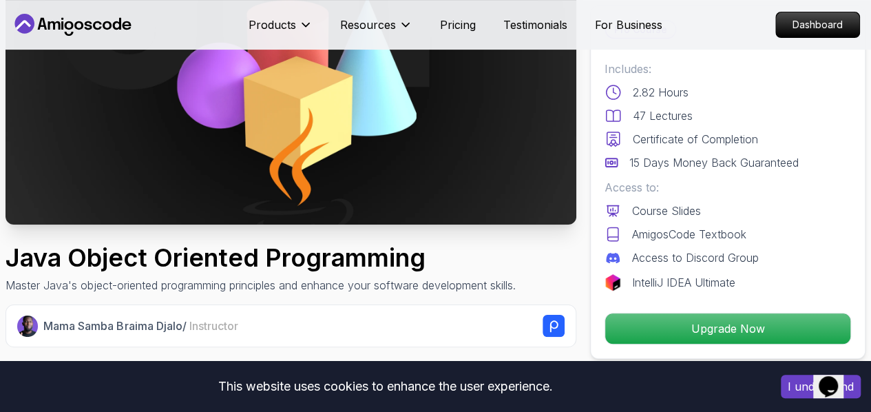
scroll to position [179, 0]
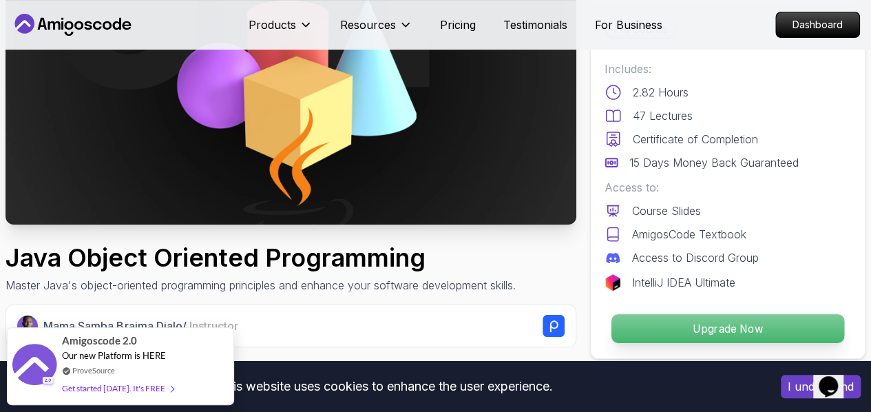
click at [729, 341] on p "Upgrade Now" at bounding box center [728, 328] width 233 height 29
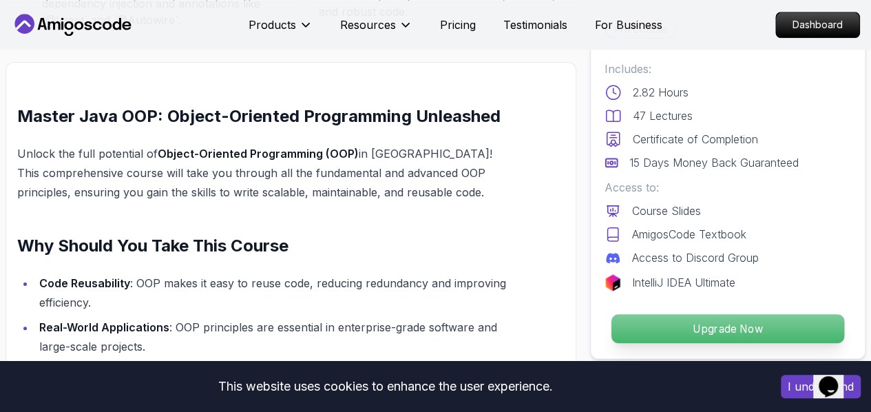
scroll to position [831, 0]
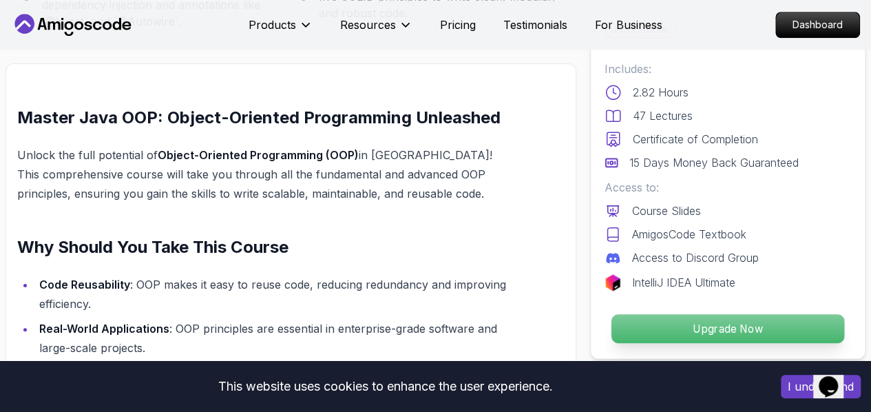
click at [611, 313] on button "Upgrade Now" at bounding box center [728, 328] width 234 height 30
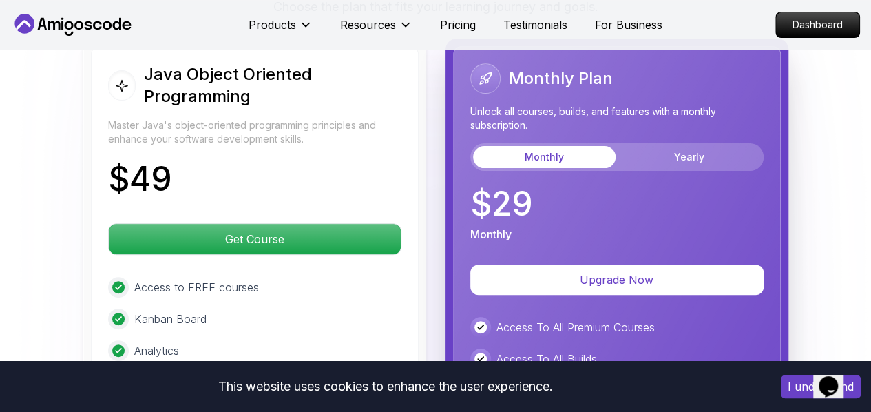
scroll to position [2723, 0]
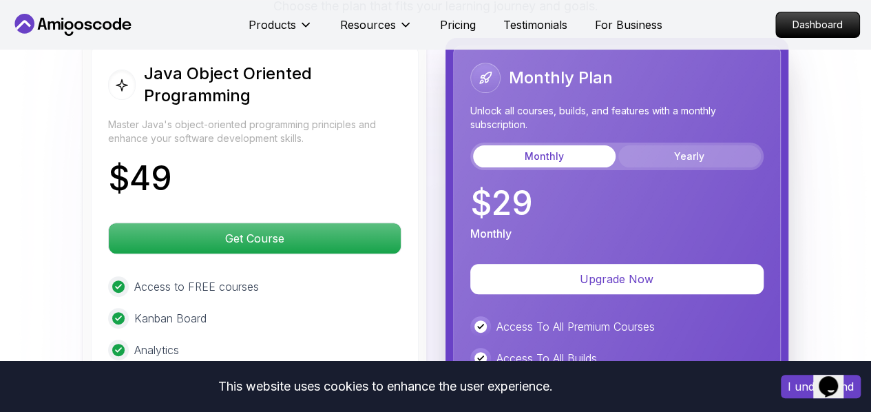
click at [679, 145] on button "Yearly" at bounding box center [689, 156] width 143 height 22
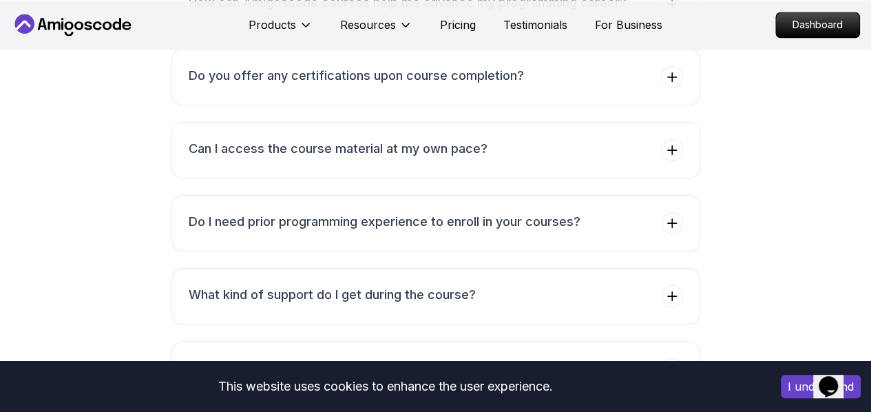
scroll to position [3839, 0]
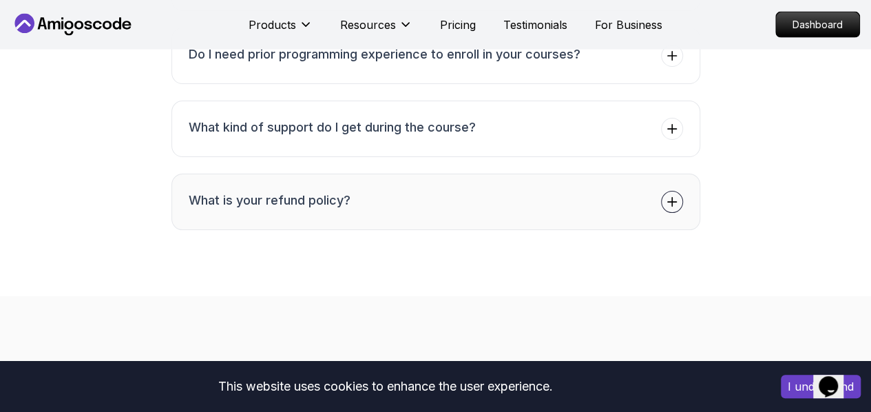
click at [223, 185] on button "What is your refund policy?" at bounding box center [435, 202] width 529 height 56
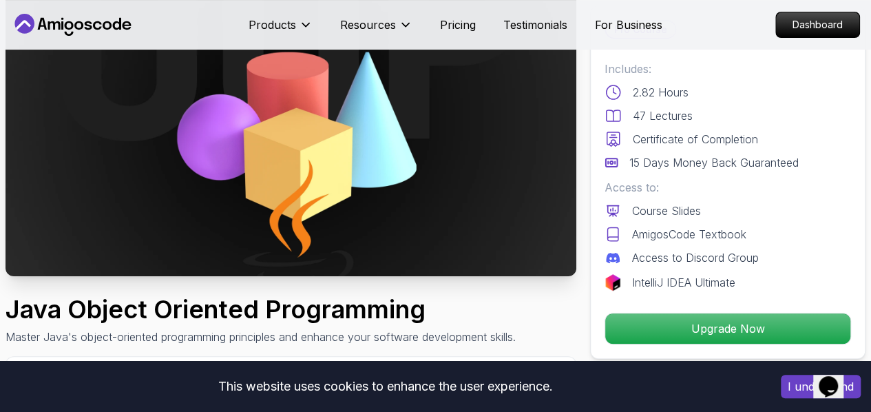
scroll to position [0, 0]
